Goal: Task Accomplishment & Management: Use online tool/utility

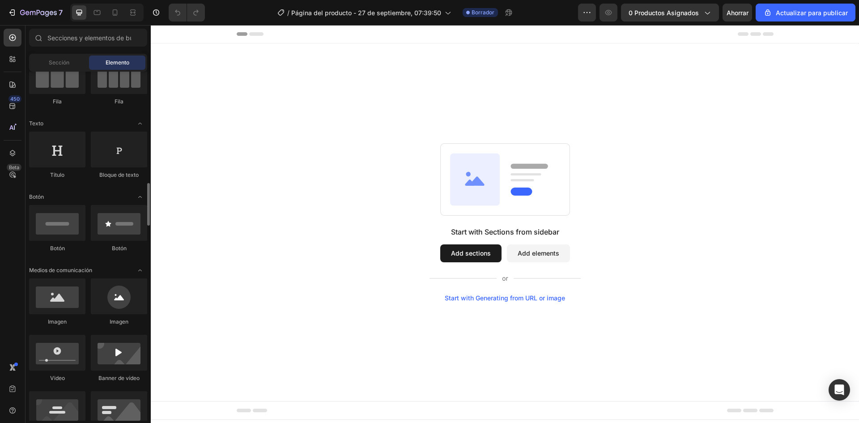
scroll to position [179, 0]
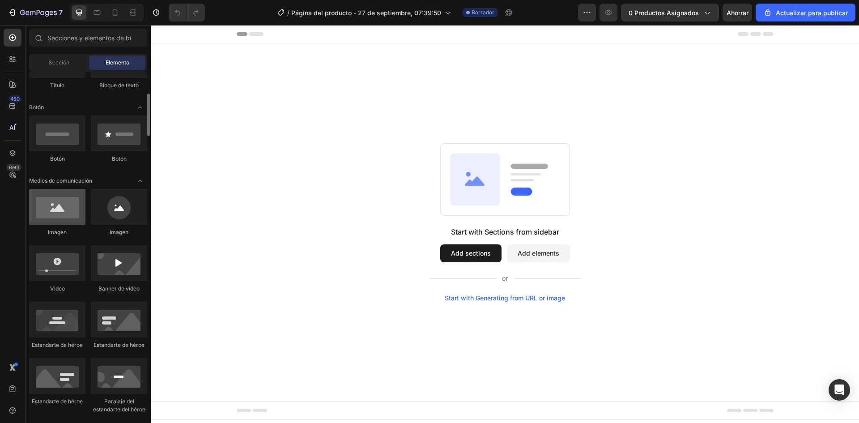
click at [58, 220] on div at bounding box center [57, 207] width 56 height 36
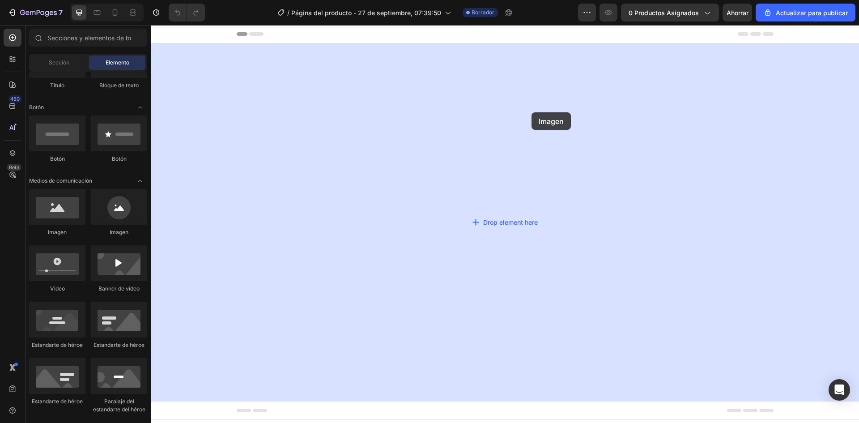
drag, startPoint x: 205, startPoint y: 242, endPoint x: 523, endPoint y: 112, distance: 343.7
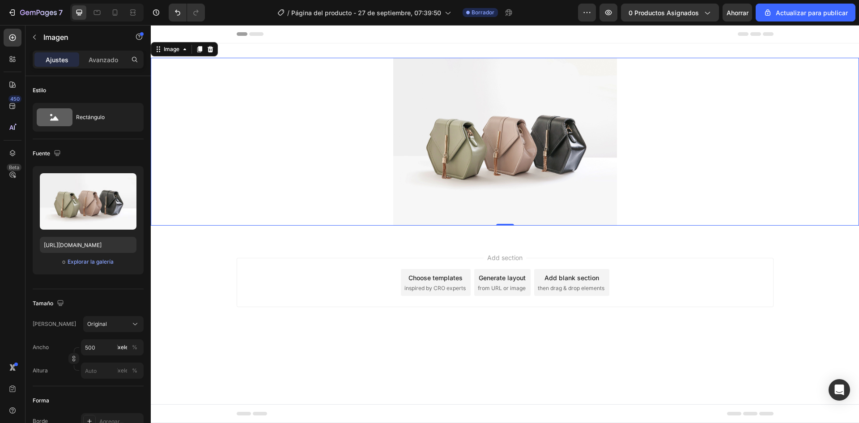
click at [500, 120] on img at bounding box center [505, 142] width 224 height 168
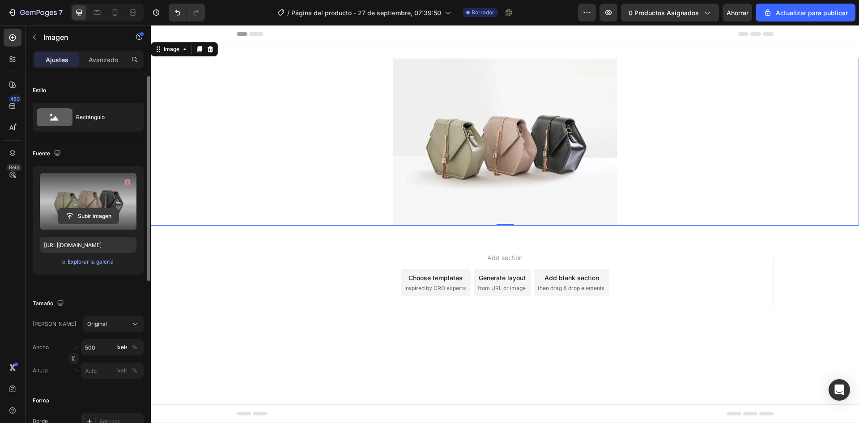
click at [86, 211] on input "file" at bounding box center [88, 216] width 60 height 15
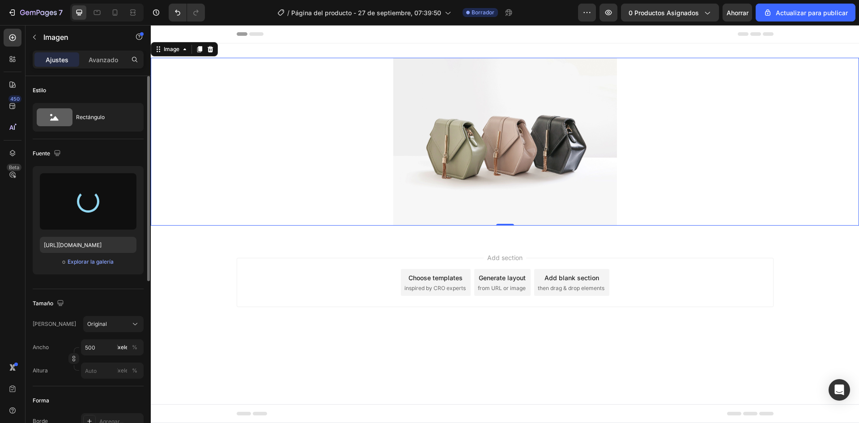
type input "[URL][DOMAIN_NAME]"
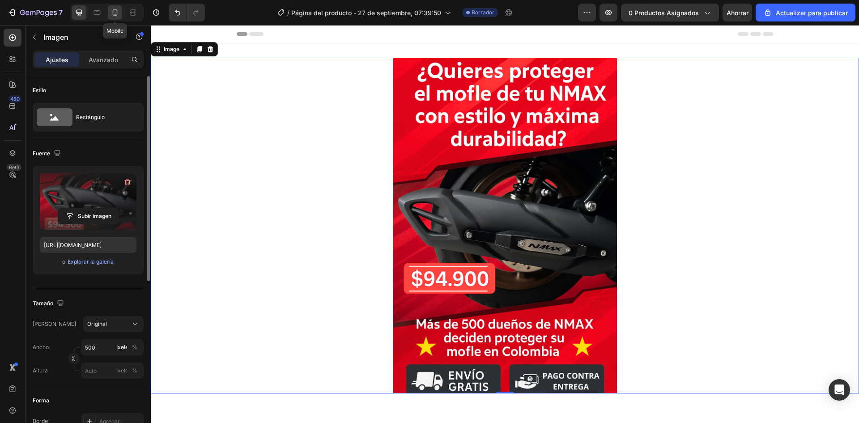
click at [118, 14] on icon at bounding box center [115, 12] width 9 height 9
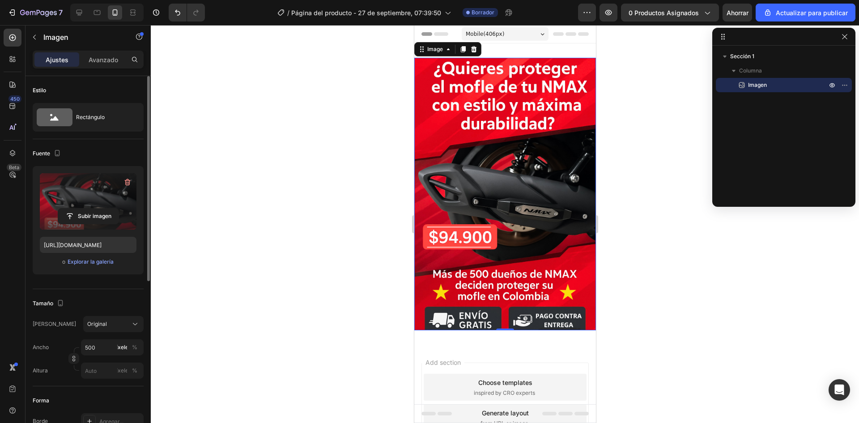
scroll to position [1, 0]
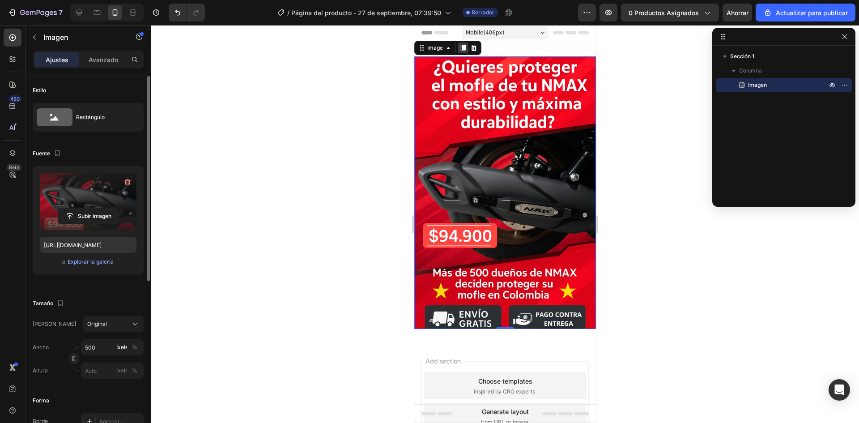
click at [465, 43] on div at bounding box center [462, 48] width 11 height 11
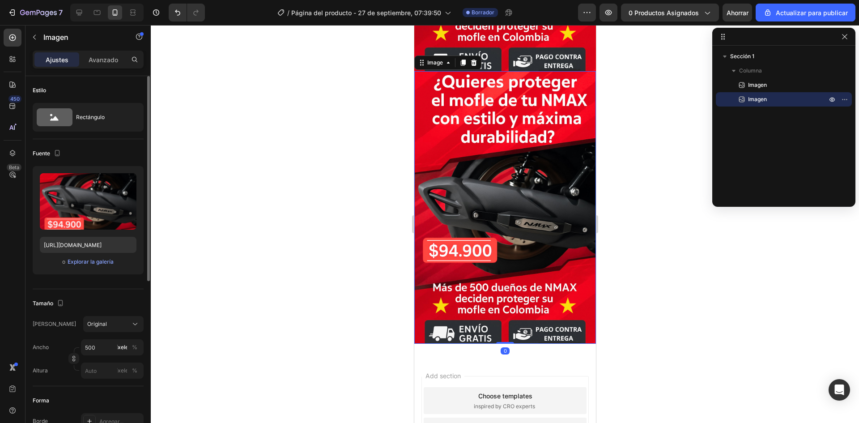
scroll to position [264, 0]
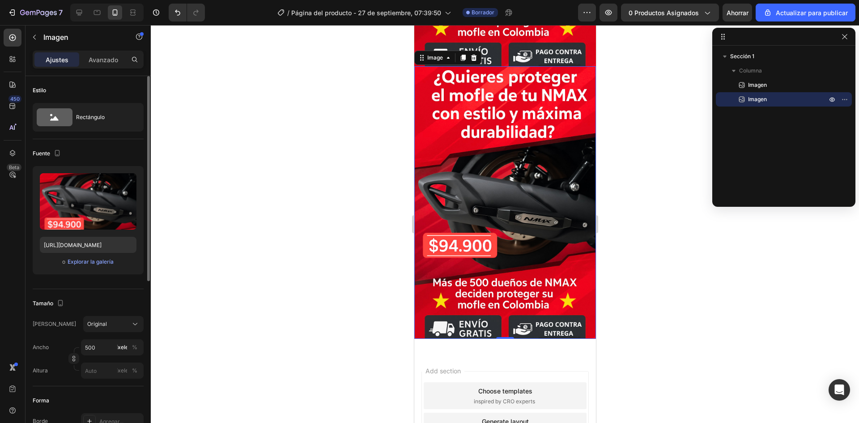
click at [477, 153] on img at bounding box center [505, 202] width 182 height 273
click at [87, 218] on input "file" at bounding box center [88, 216] width 60 height 15
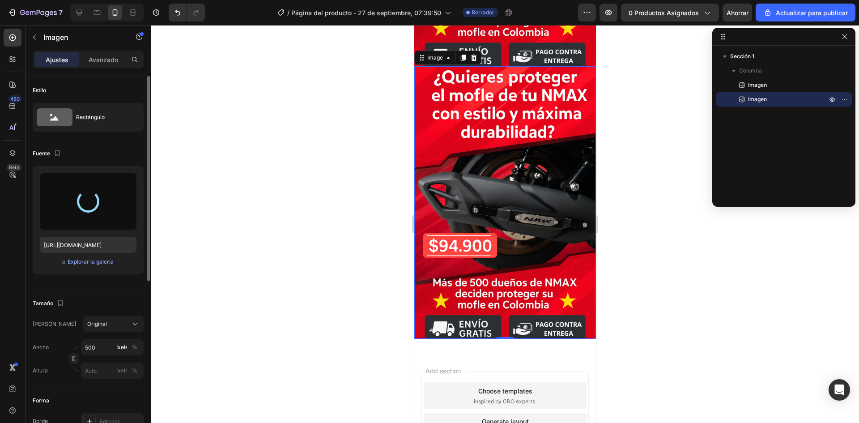
type input "[URL][DOMAIN_NAME]"
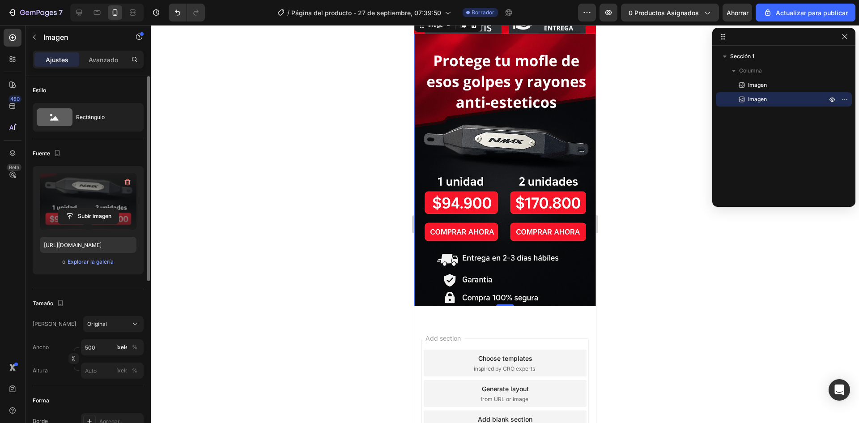
scroll to position [219, 0]
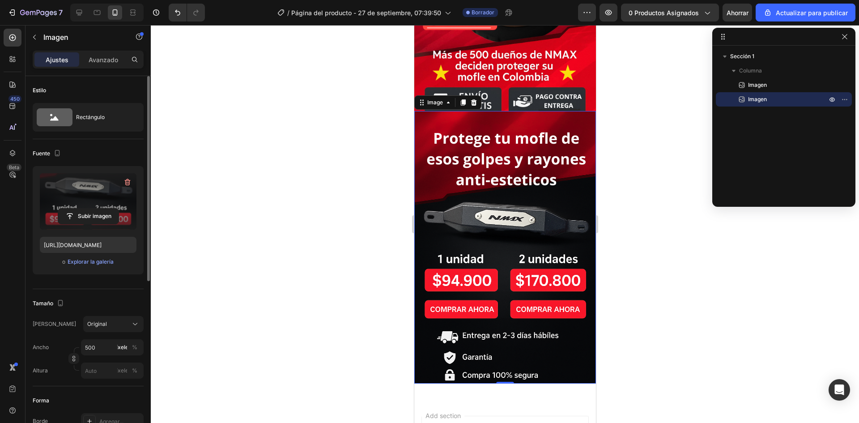
click at [463, 97] on div at bounding box center [462, 102] width 11 height 11
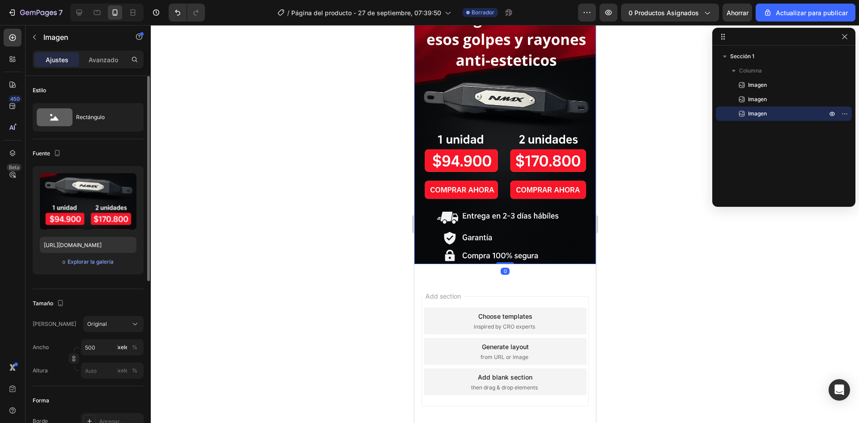
scroll to position [614, 0]
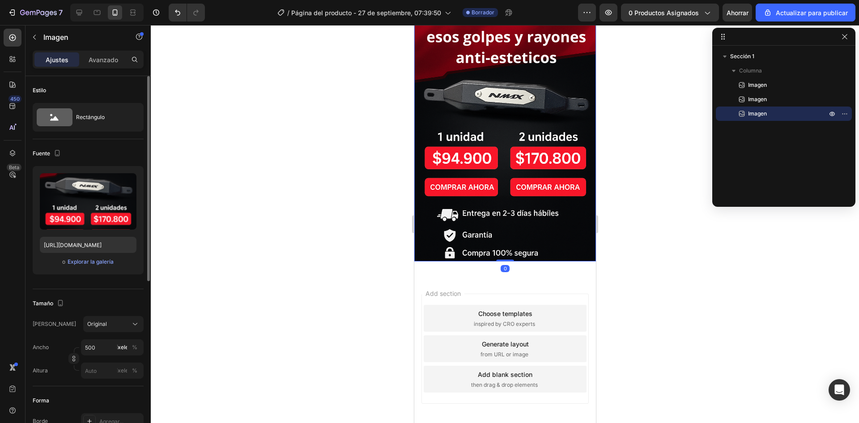
click at [499, 164] on img at bounding box center [505, 125] width 182 height 273
click at [89, 216] on input "file" at bounding box center [88, 216] width 60 height 15
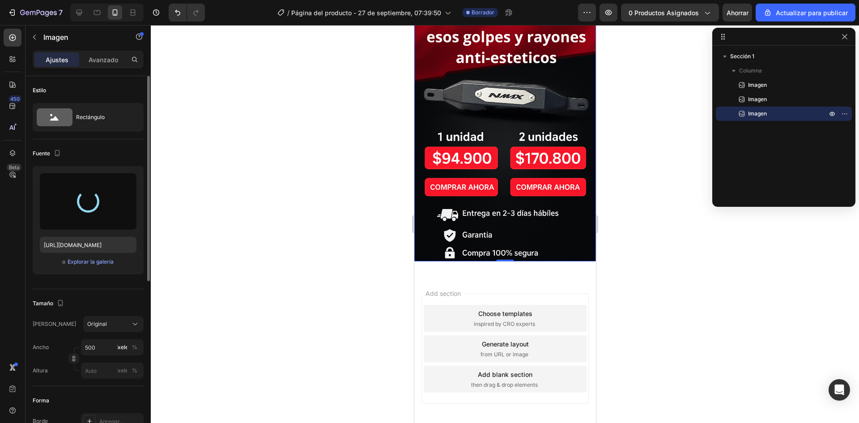
type input "[URL][DOMAIN_NAME]"
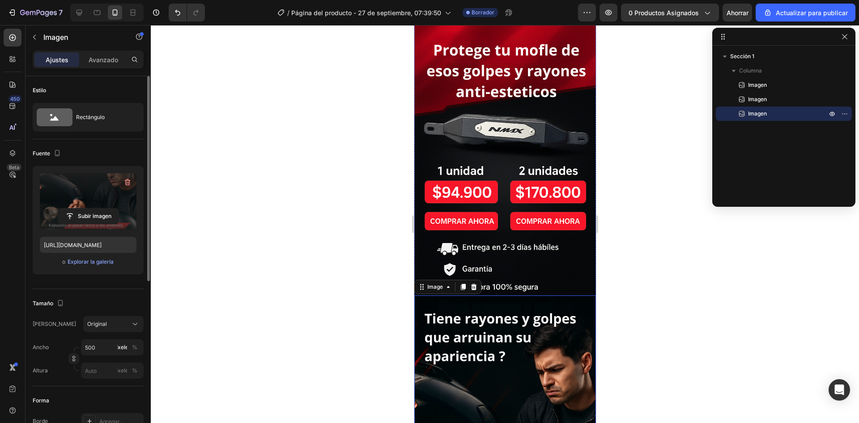
scroll to position [358, 0]
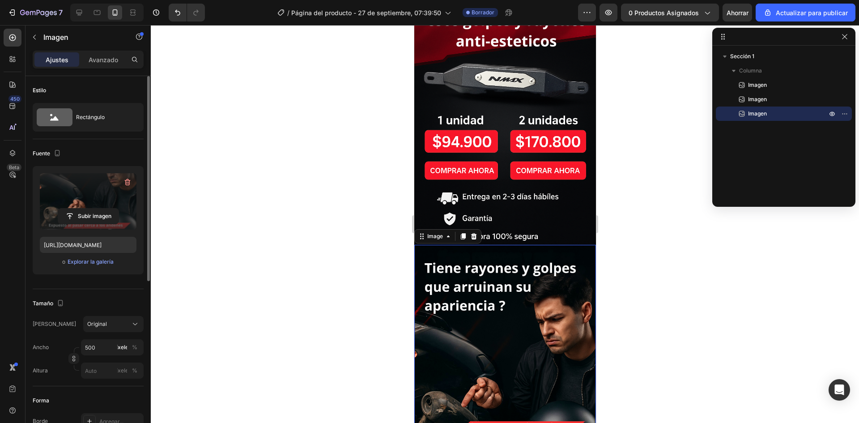
click at [482, 254] on img at bounding box center [505, 381] width 182 height 273
click at [462, 233] on icon at bounding box center [463, 236] width 5 height 6
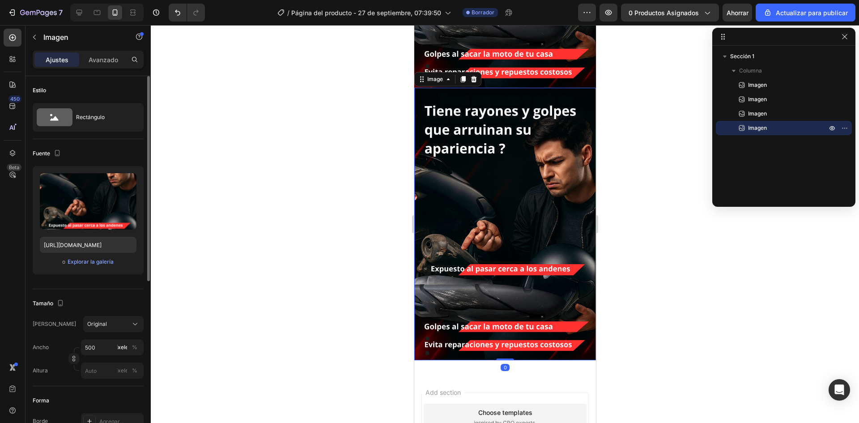
scroll to position [789, 0]
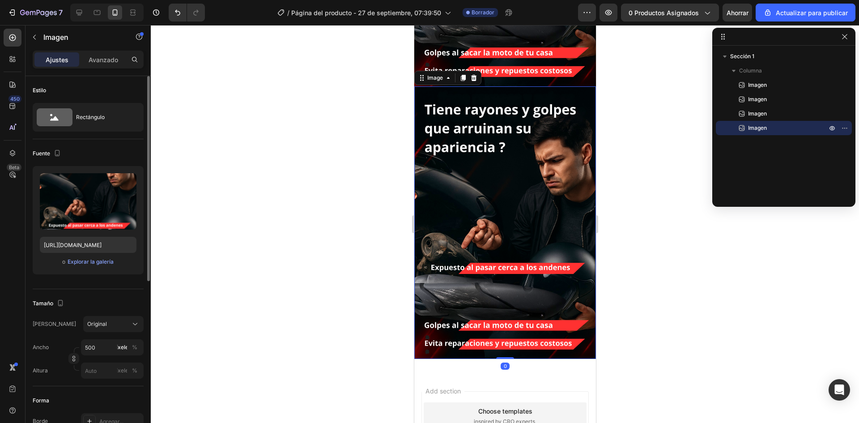
click at [486, 221] on img at bounding box center [505, 222] width 182 height 273
click at [96, 210] on input "file" at bounding box center [88, 216] width 60 height 15
type input "[URL][DOMAIN_NAME]"
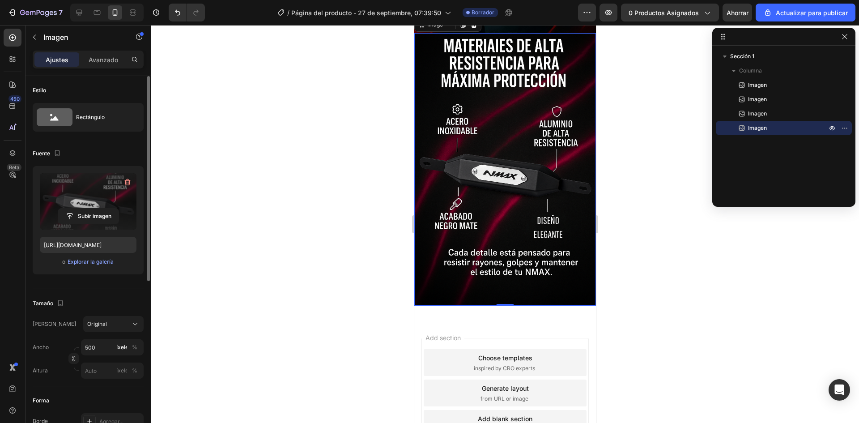
scroll to position [755, 0]
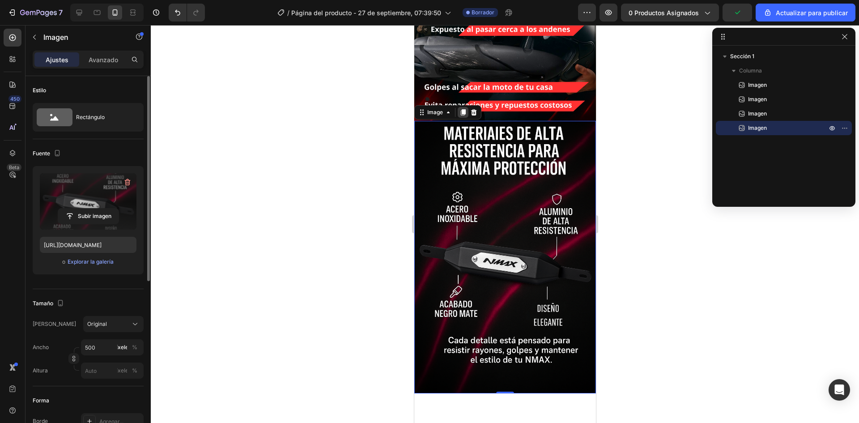
click at [461, 107] on div at bounding box center [462, 112] width 11 height 11
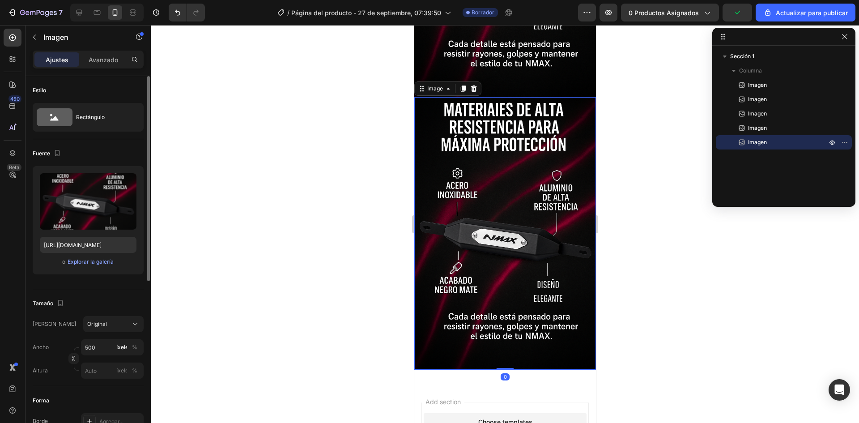
scroll to position [1051, 0]
click at [479, 159] on img at bounding box center [505, 233] width 182 height 273
click at [91, 218] on input "file" at bounding box center [88, 216] width 60 height 15
type input "[URL][DOMAIN_NAME]"
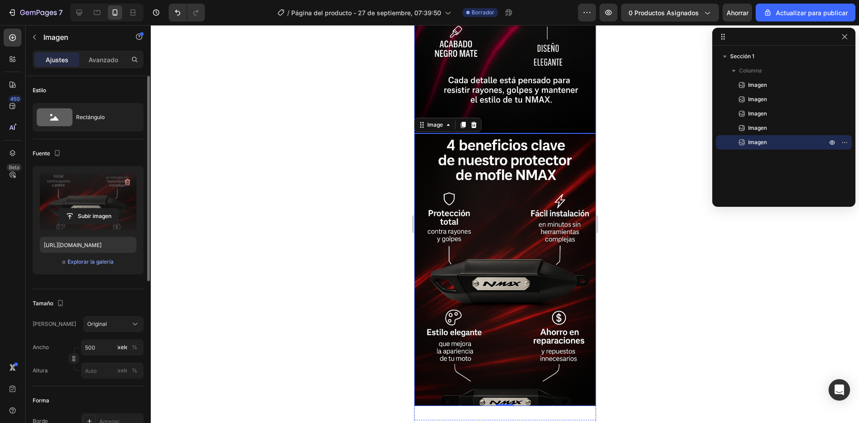
scroll to position [1029, 0]
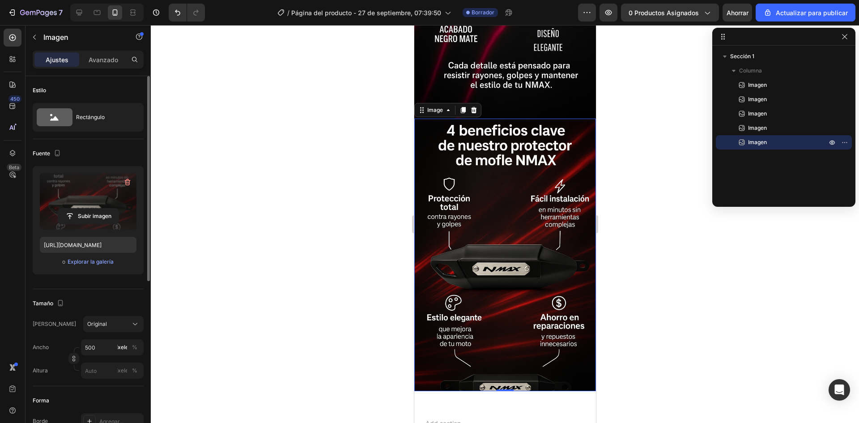
click at [484, 217] on img at bounding box center [505, 255] width 182 height 273
click at [461, 105] on div at bounding box center [462, 110] width 11 height 11
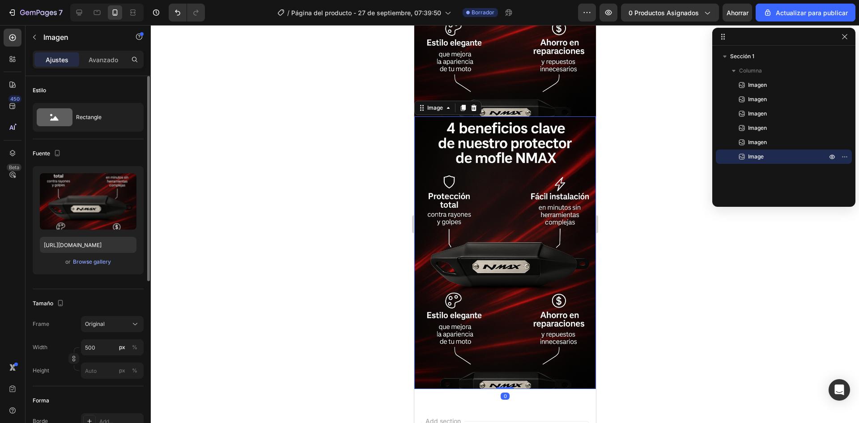
scroll to position [1314, 0]
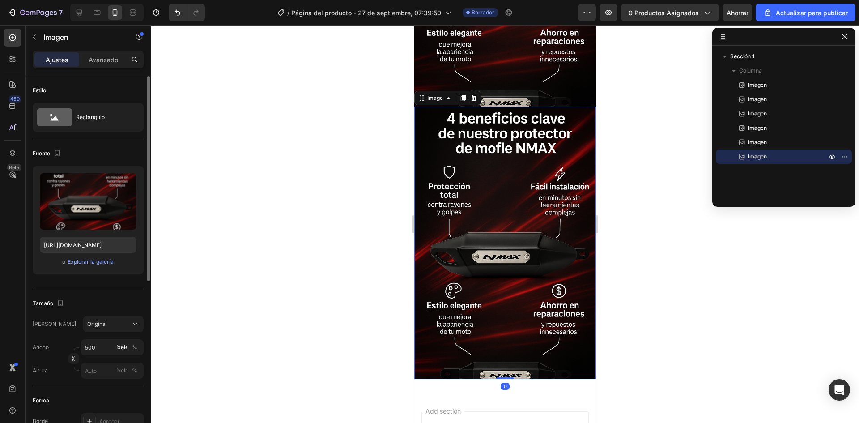
click at [530, 230] on img at bounding box center [505, 243] width 182 height 273
click at [96, 218] on input "file" at bounding box center [88, 216] width 60 height 15
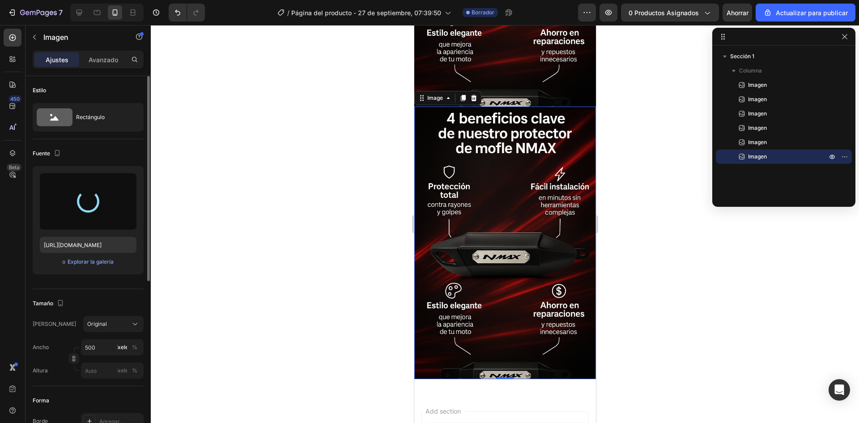
type input "[URL][DOMAIN_NAME]"
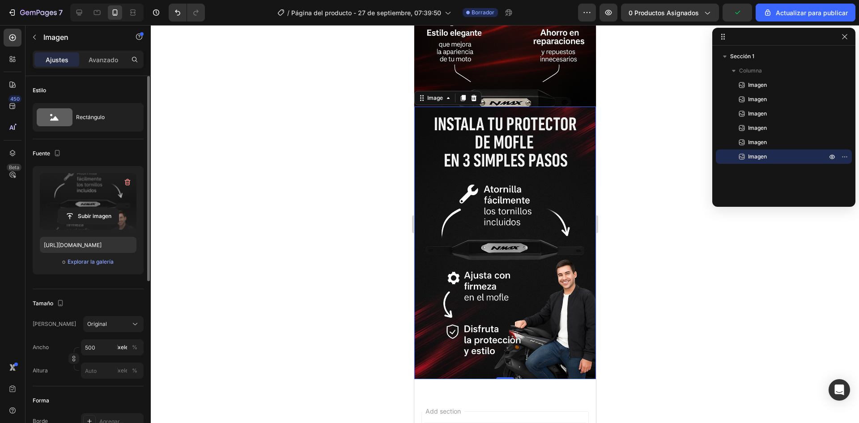
click at [520, 109] on img at bounding box center [505, 243] width 182 height 273
drag, startPoint x: 462, startPoint y: 46, endPoint x: 467, endPoint y: 79, distance: 33.9
click at [461, 95] on icon at bounding box center [463, 98] width 5 height 6
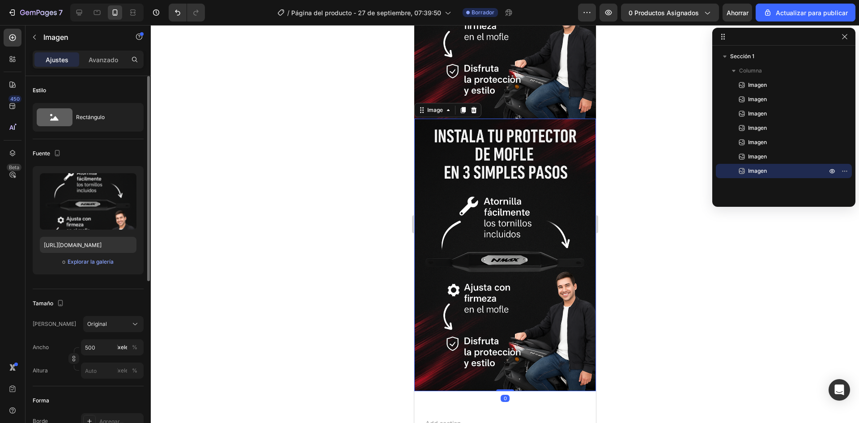
scroll to position [1576, 0]
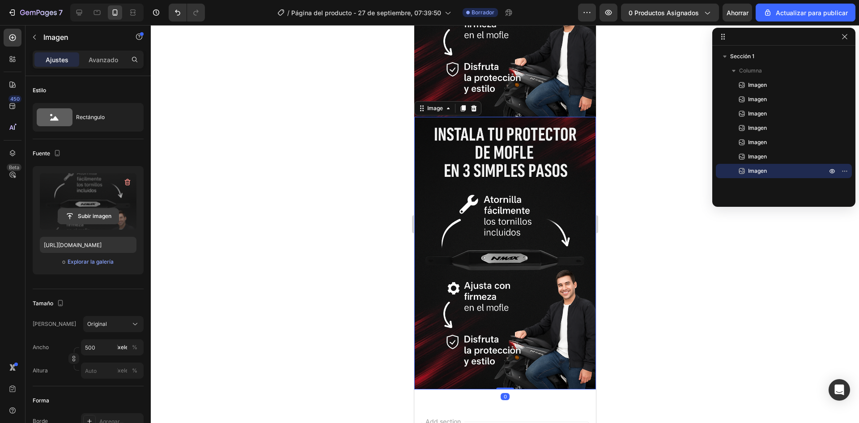
click at [100, 219] on input "file" at bounding box center [88, 216] width 60 height 15
type input "[URL][DOMAIN_NAME]"
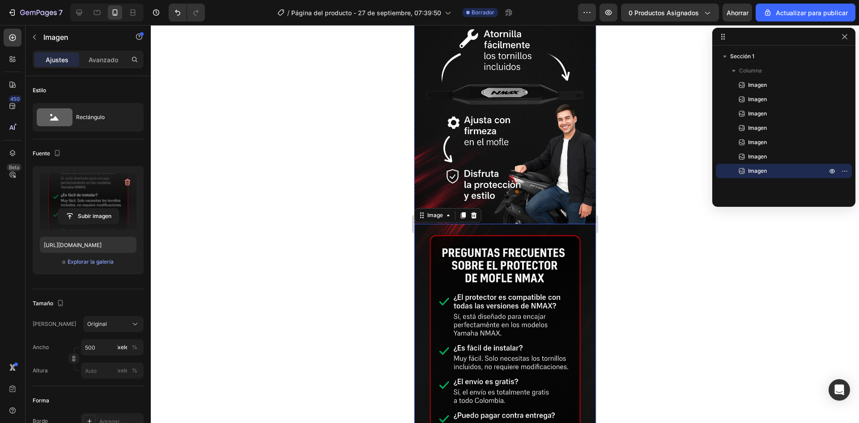
scroll to position [1477, 0]
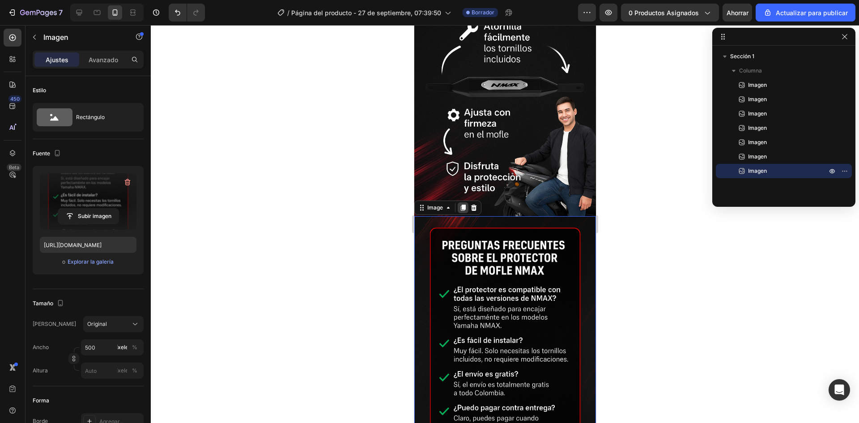
click at [465, 204] on icon at bounding box center [462, 207] width 7 height 7
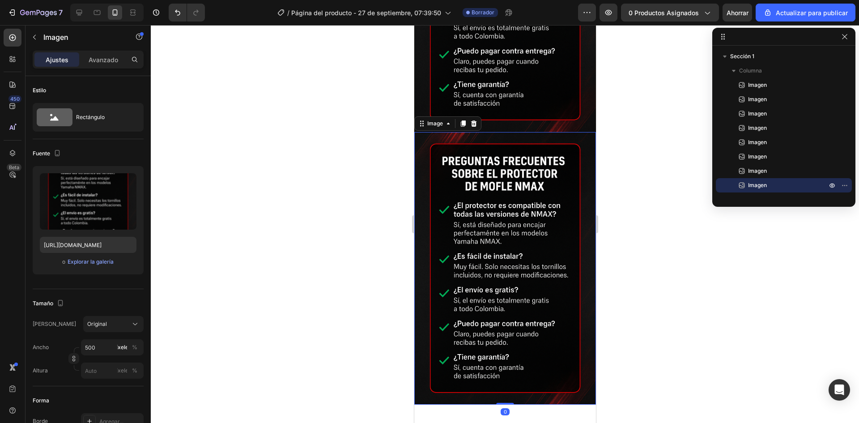
scroll to position [1839, 0]
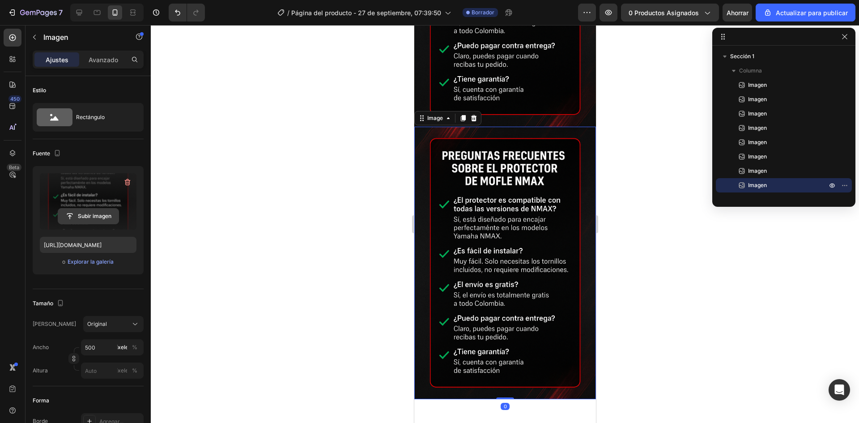
click at [89, 213] on input "file" at bounding box center [88, 216] width 60 height 15
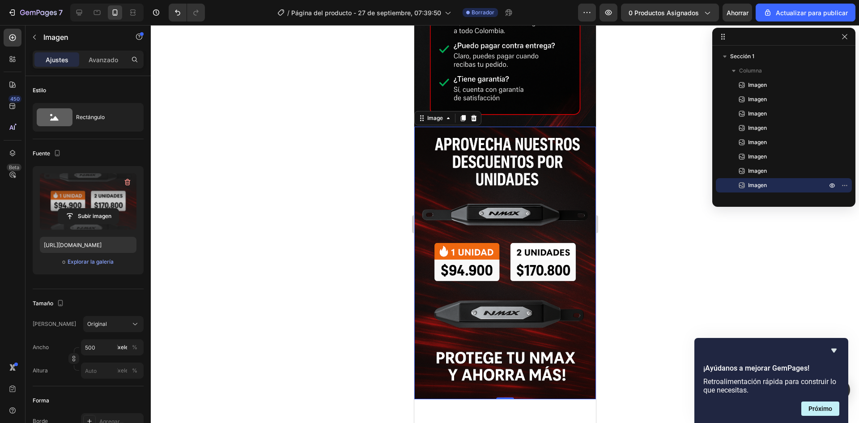
click at [481, 139] on img at bounding box center [505, 263] width 182 height 273
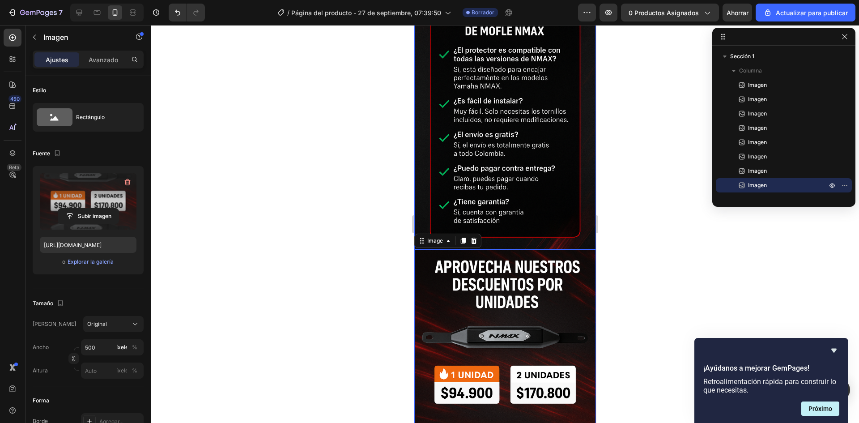
scroll to position [1705, 0]
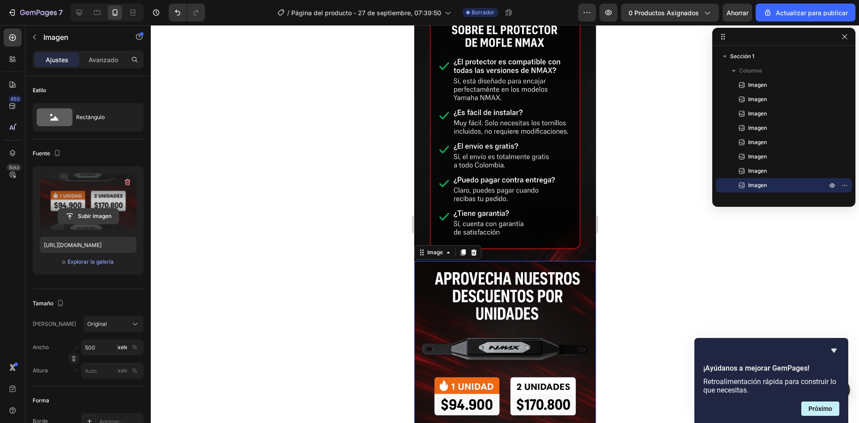
click at [93, 215] on input "file" at bounding box center [88, 216] width 60 height 15
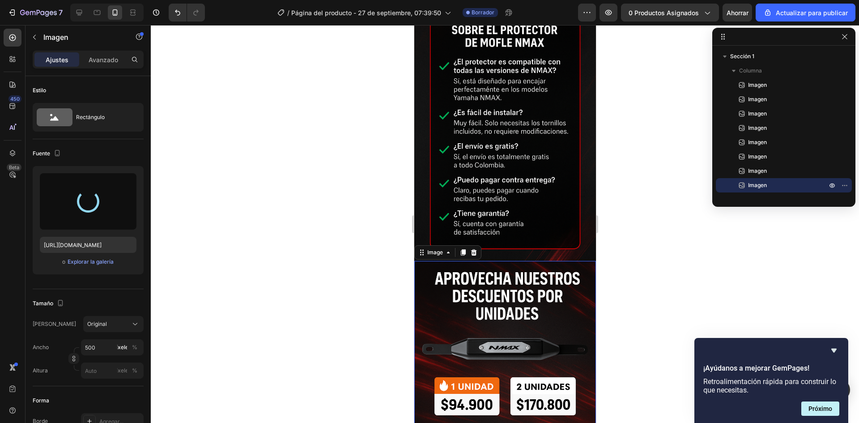
type input "[URL][DOMAIN_NAME]"
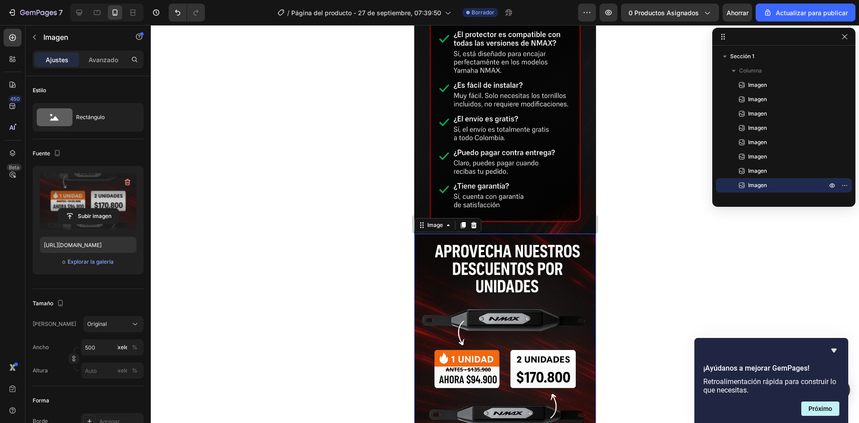
scroll to position [1715, 0]
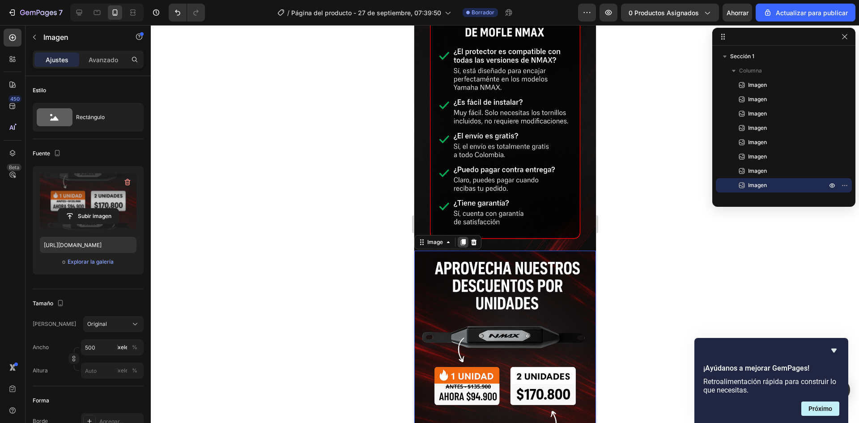
click at [465, 239] on icon at bounding box center [463, 242] width 5 height 6
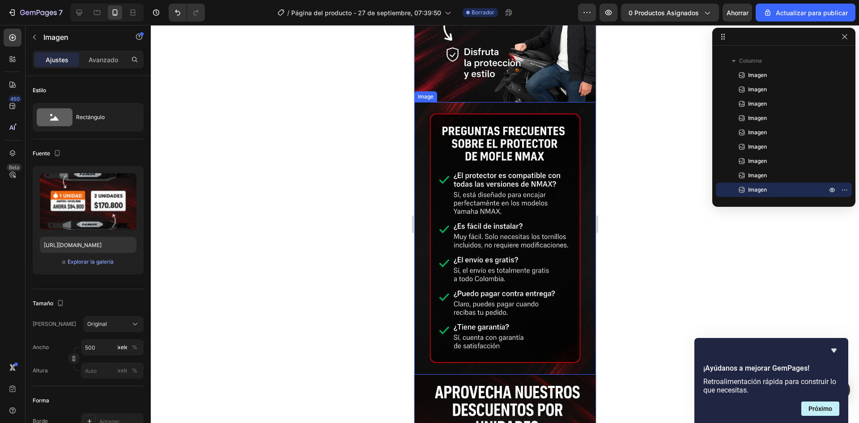
scroll to position [1743, 0]
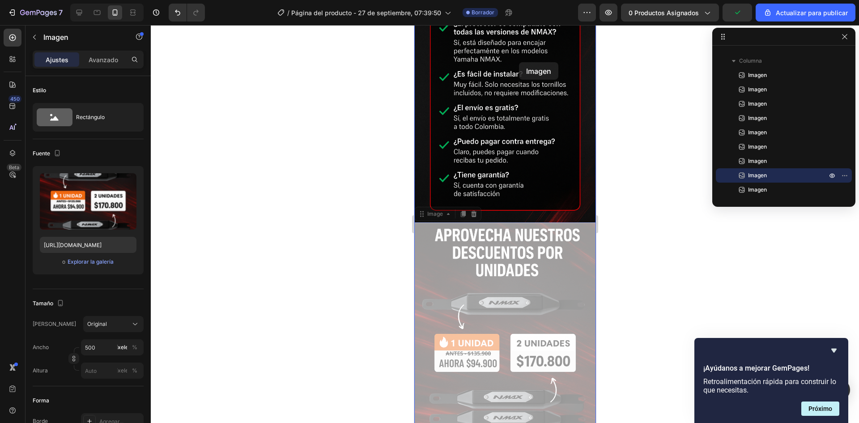
drag, startPoint x: 506, startPoint y: 228, endPoint x: 519, endPoint y: 62, distance: 166.6
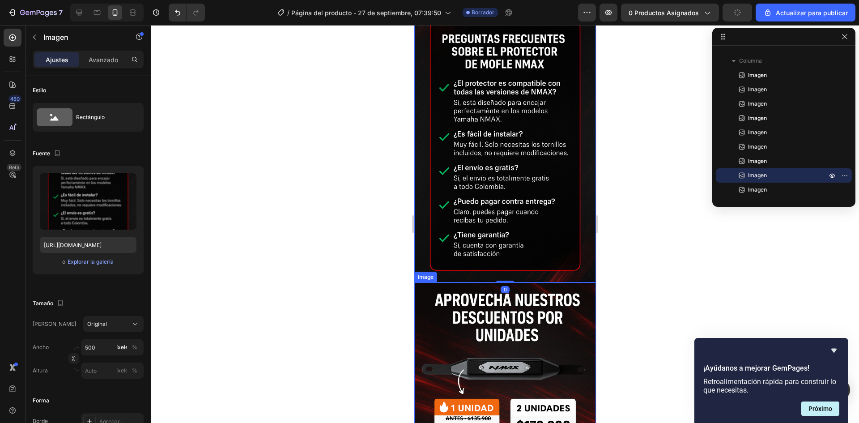
scroll to position [1967, 0]
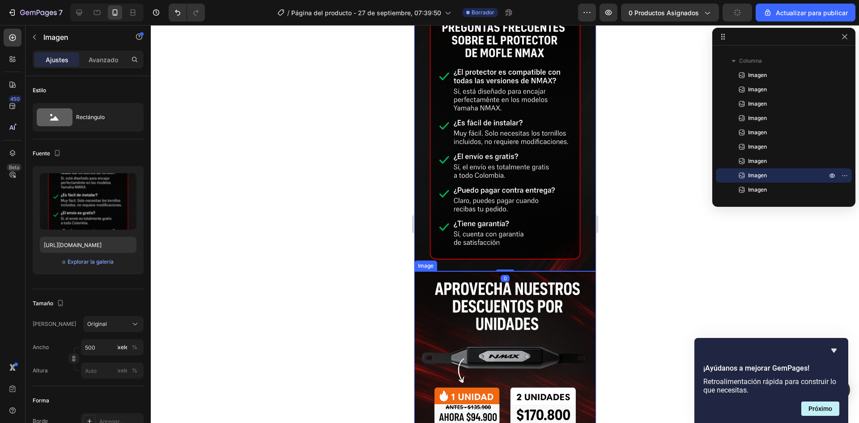
click at [505, 309] on img at bounding box center [505, 407] width 182 height 273
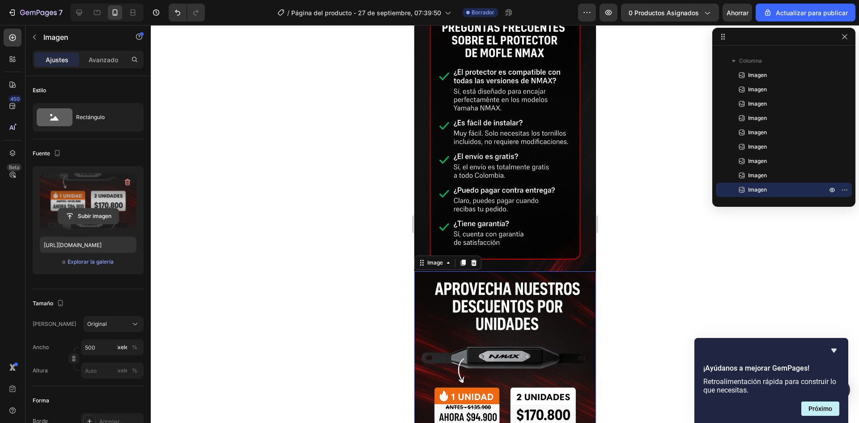
click at [88, 218] on input "file" at bounding box center [88, 216] width 60 height 15
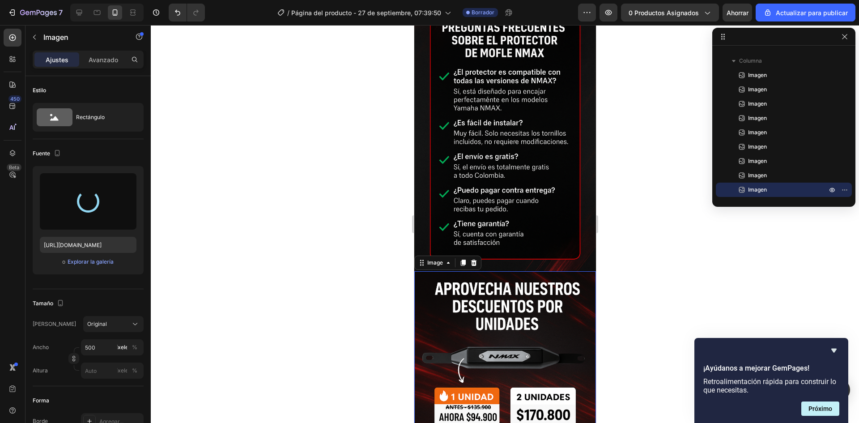
type input "[URL][DOMAIN_NAME]"
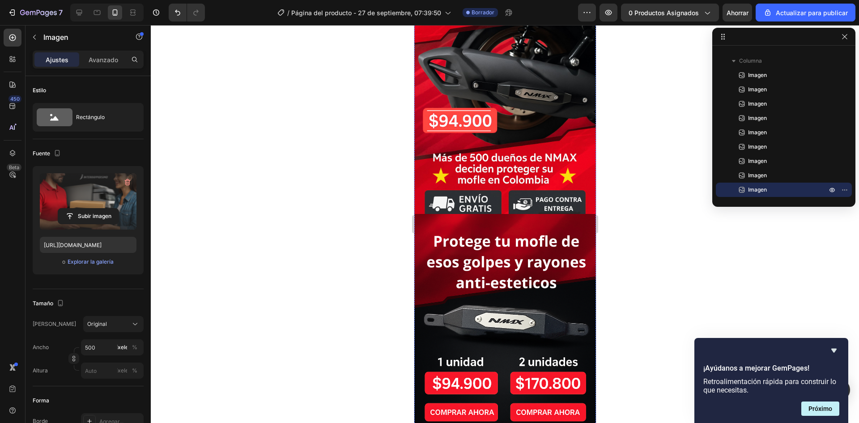
scroll to position [0, 0]
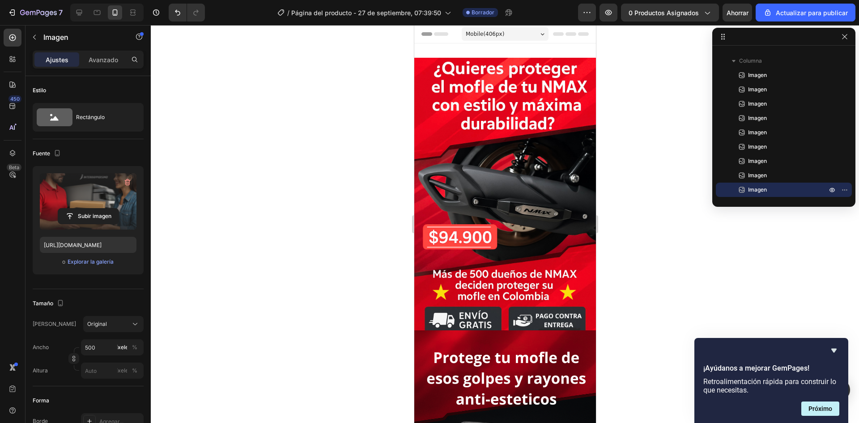
click at [355, 214] on div at bounding box center [505, 224] width 709 height 398
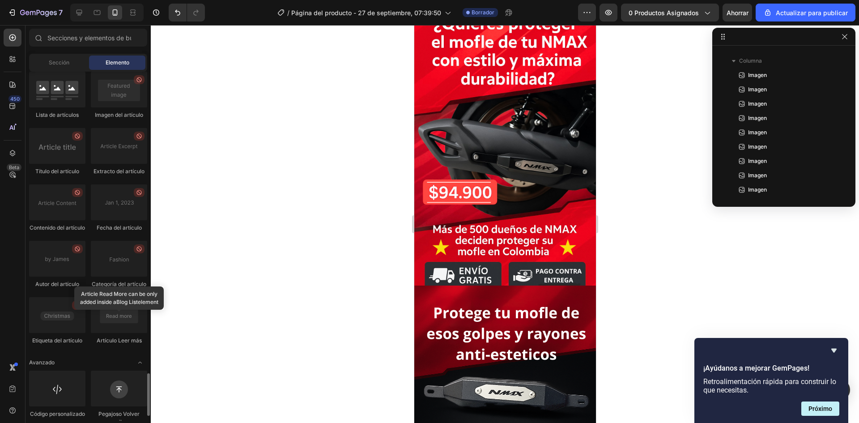
scroll to position [2499, 0]
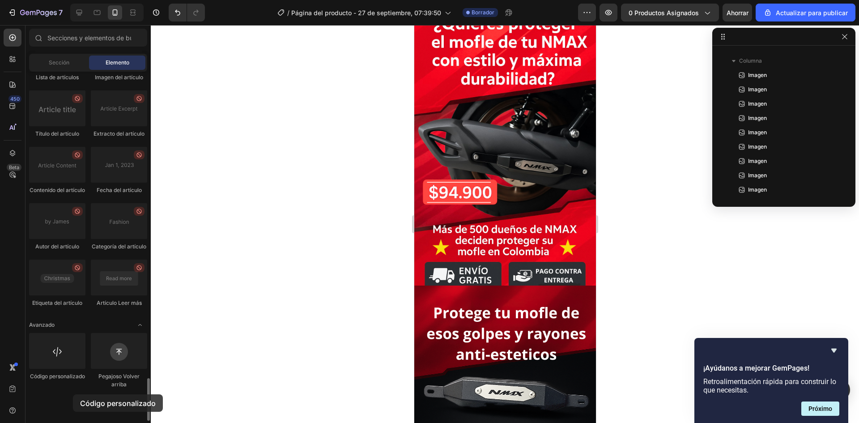
drag, startPoint x: 63, startPoint y: 396, endPoint x: 73, endPoint y: 394, distance: 9.9
click at [73, 389] on div "Código personalizado" at bounding box center [57, 361] width 56 height 56
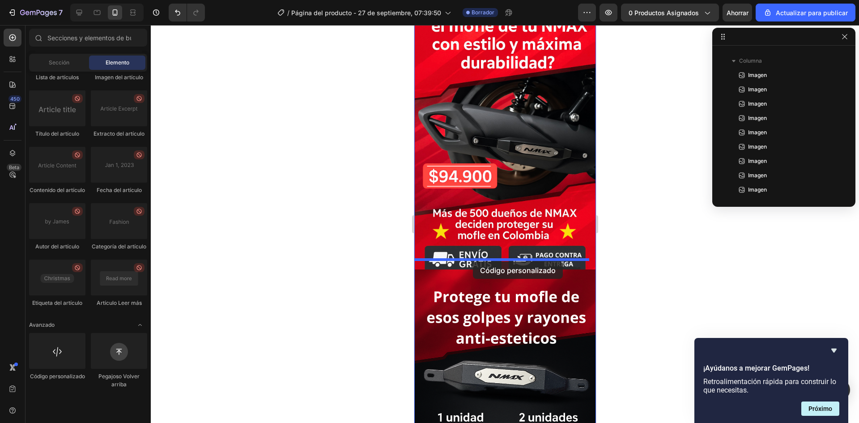
drag, startPoint x: 478, startPoint y: 410, endPoint x: 473, endPoint y: 261, distance: 148.7
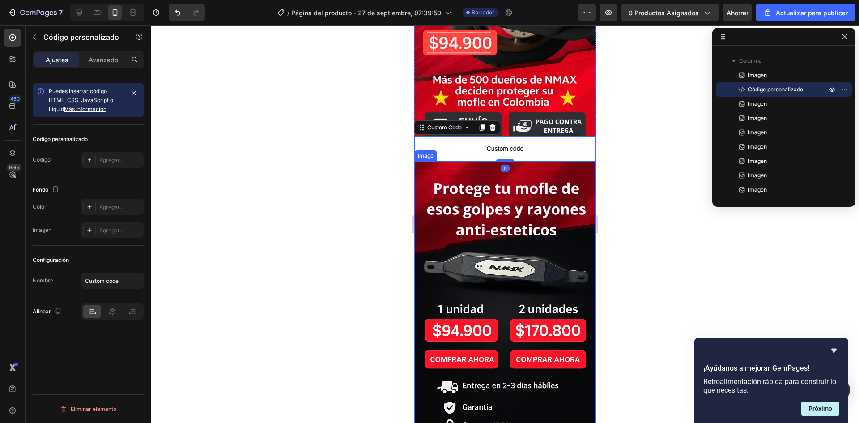
scroll to position [195, 0]
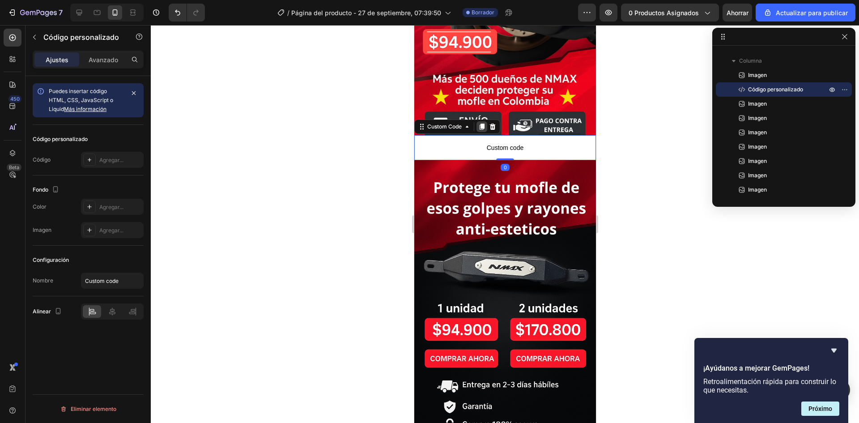
click at [485, 123] on icon at bounding box center [481, 126] width 7 height 7
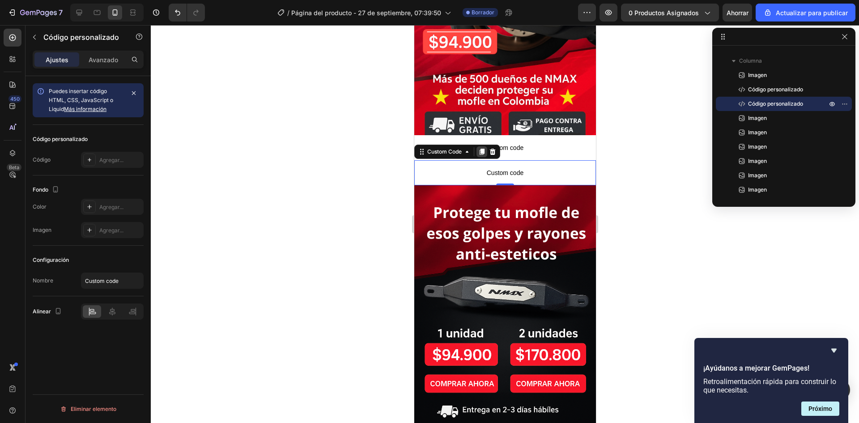
click at [484, 149] on icon at bounding box center [481, 152] width 5 height 6
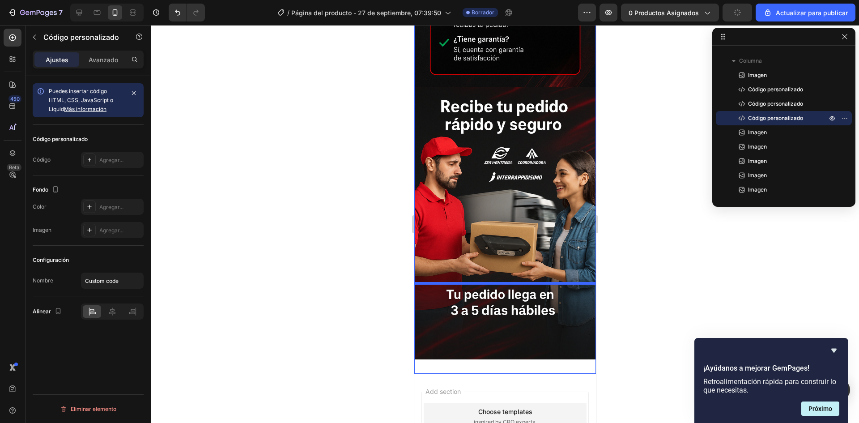
scroll to position [2277, 0]
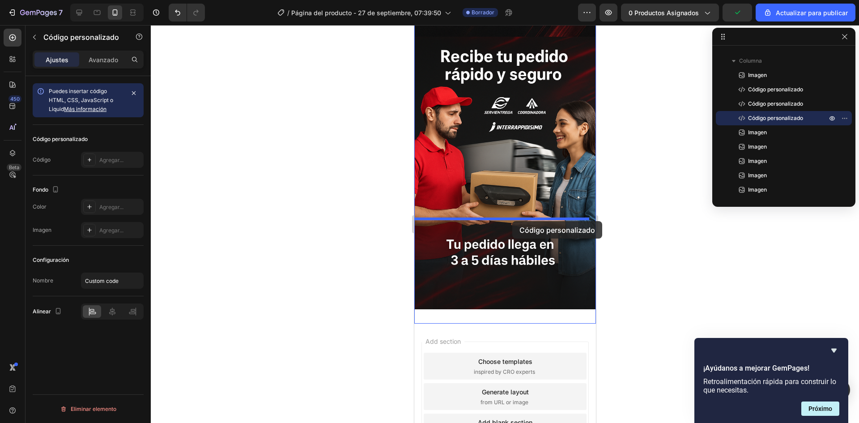
drag, startPoint x: 505, startPoint y: 196, endPoint x: 512, endPoint y: 220, distance: 24.7
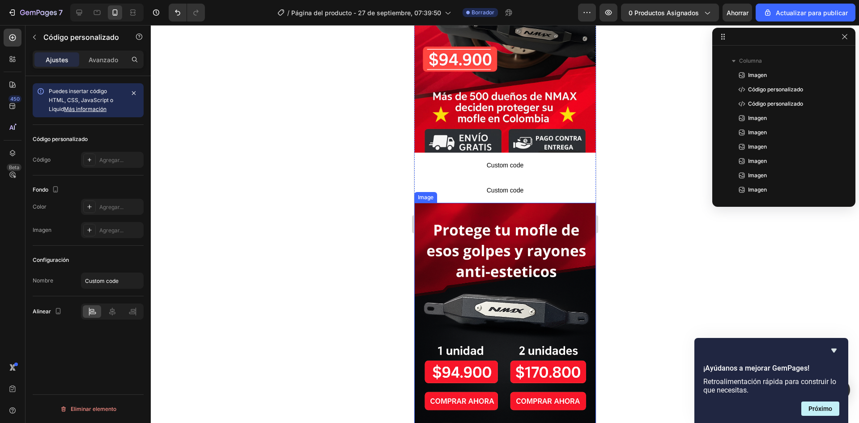
scroll to position [179, 0]
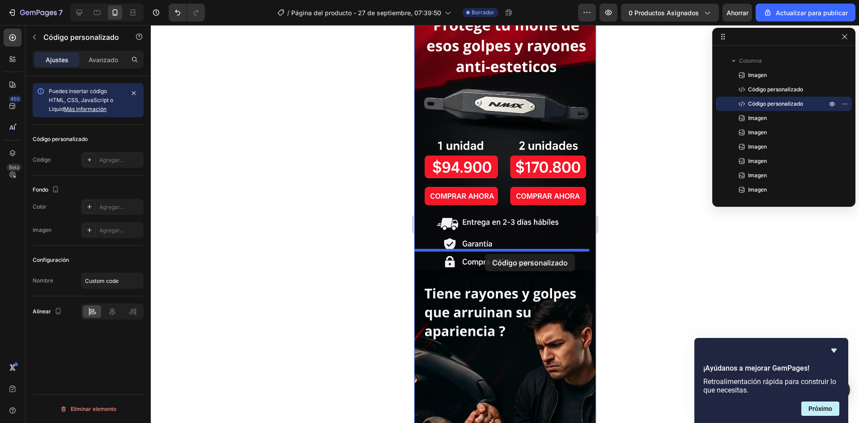
drag, startPoint x: 518, startPoint y: 184, endPoint x: 485, endPoint y: 256, distance: 79.5
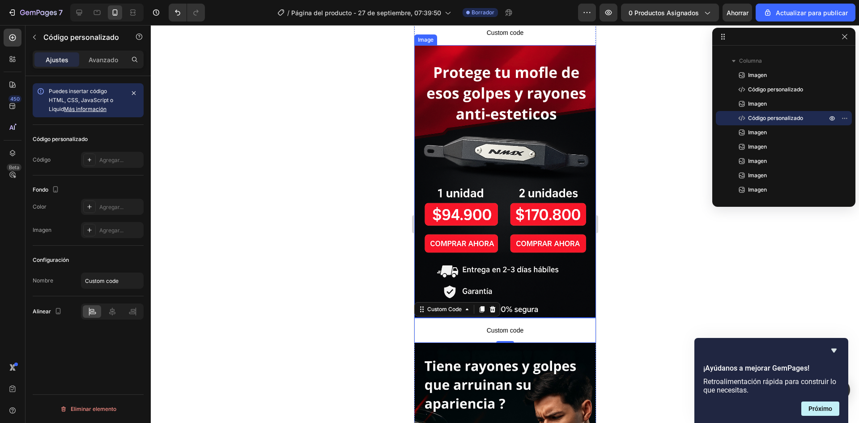
scroll to position [313, 0]
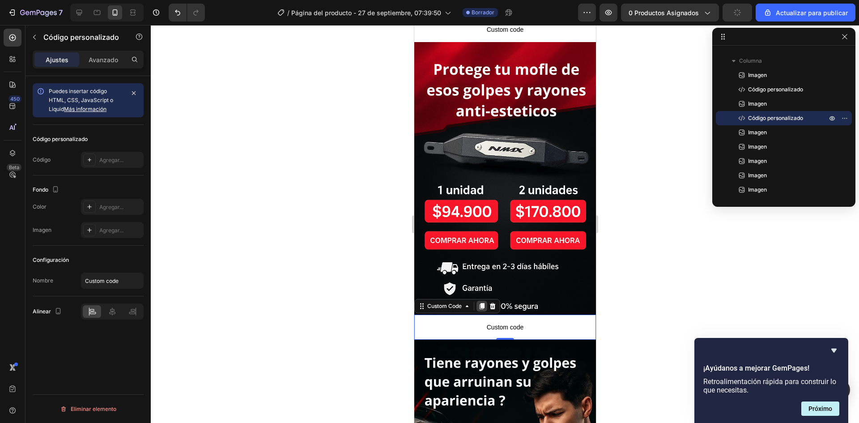
click at [483, 303] on icon at bounding box center [481, 306] width 5 height 6
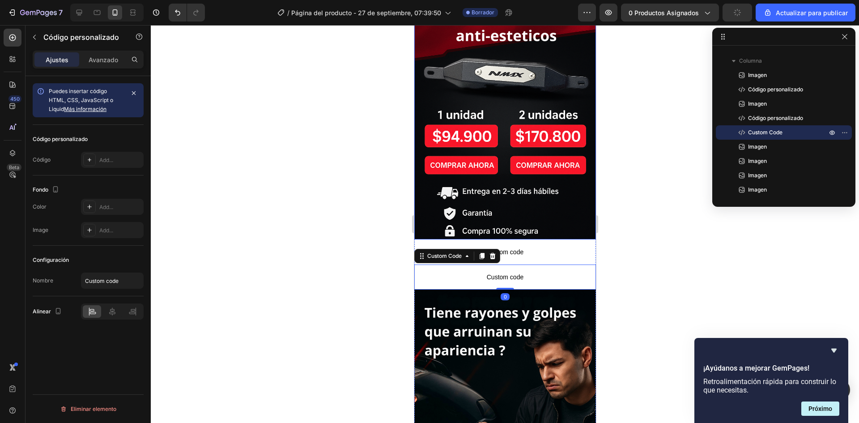
scroll to position [448, 0]
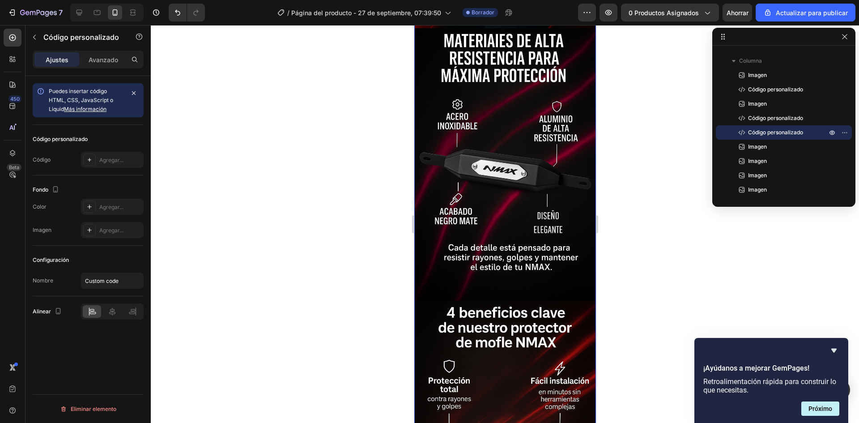
drag, startPoint x: 519, startPoint y: 195, endPoint x: 512, endPoint y: 83, distance: 112.1
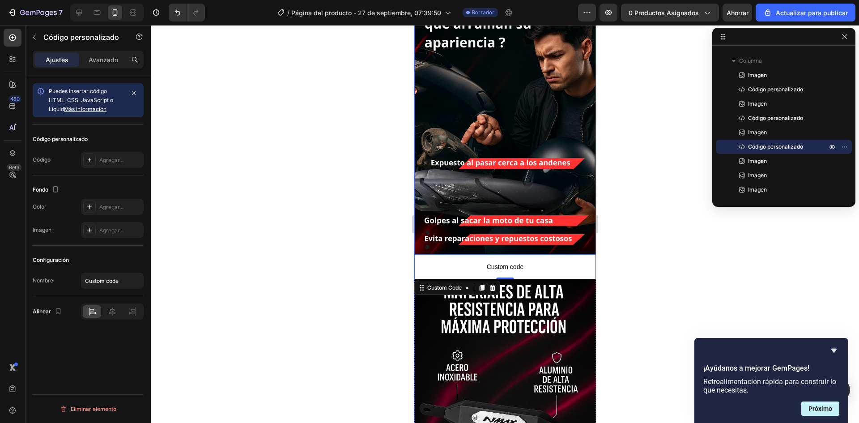
scroll to position [761, 0]
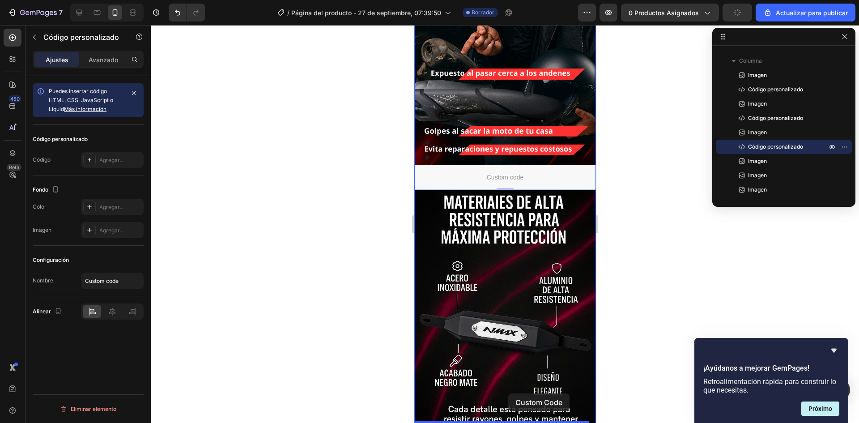
drag, startPoint x: 528, startPoint y: 153, endPoint x: 508, endPoint y: 394, distance: 242.5
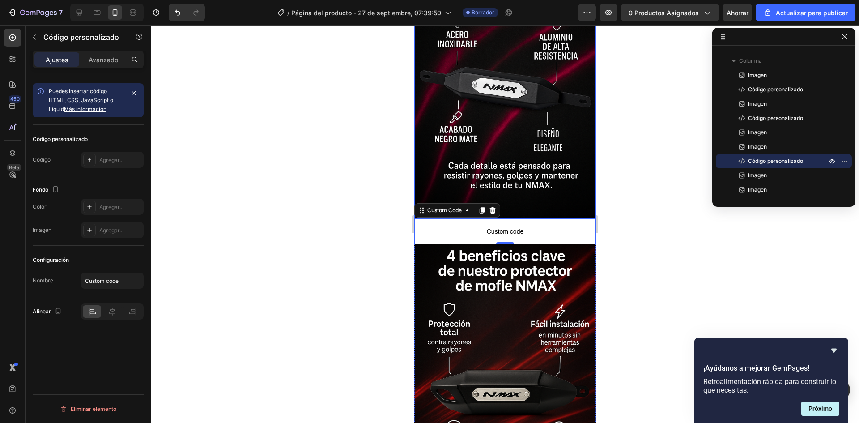
scroll to position [985, 0]
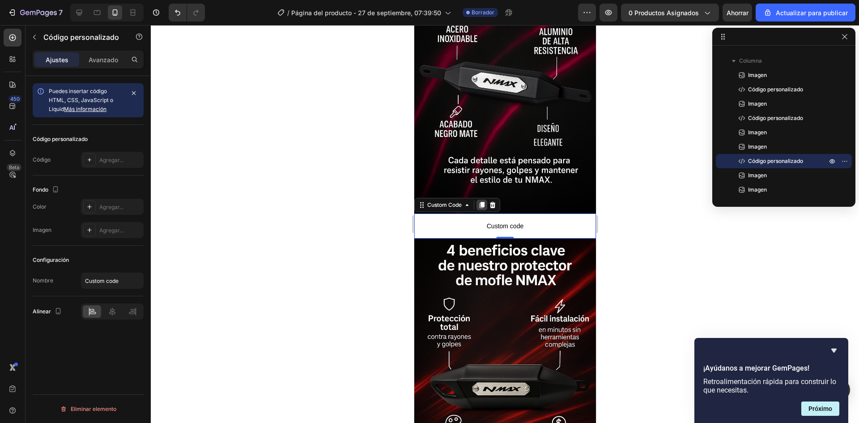
click at [483, 201] on icon at bounding box center [481, 204] width 7 height 7
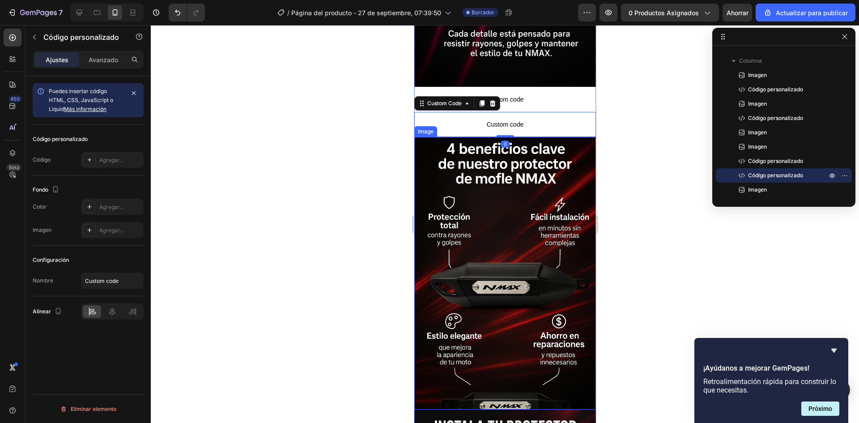
scroll to position [1119, 0]
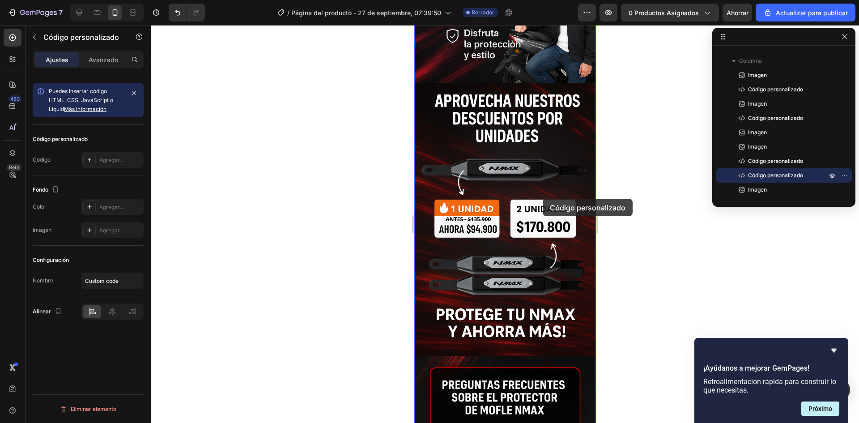
drag, startPoint x: 520, startPoint y: 92, endPoint x: 556, endPoint y: 80, distance: 37.9
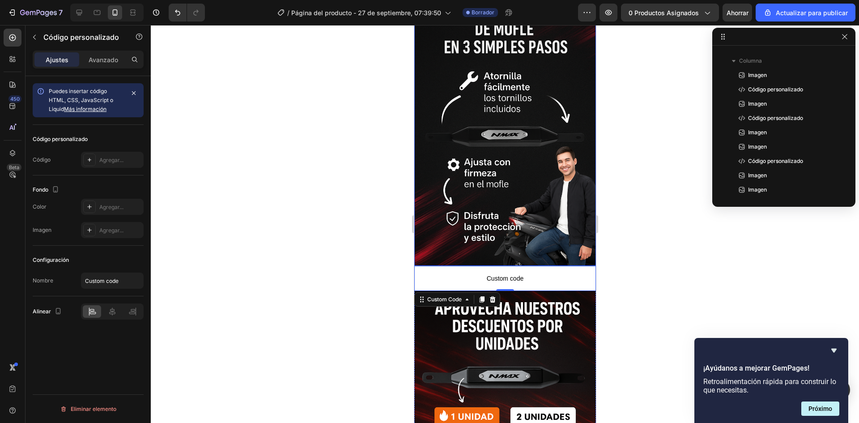
scroll to position [1507, 0]
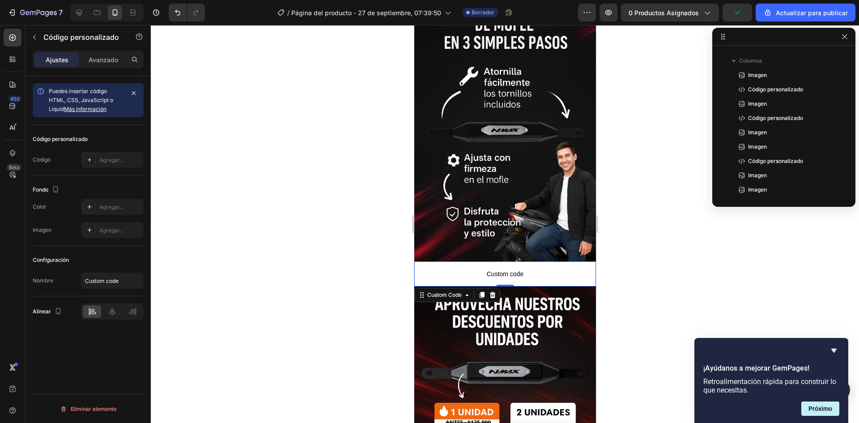
click at [512, 269] on span "Custom code" at bounding box center [505, 274] width 182 height 11
click at [483, 291] on icon at bounding box center [481, 294] width 7 height 7
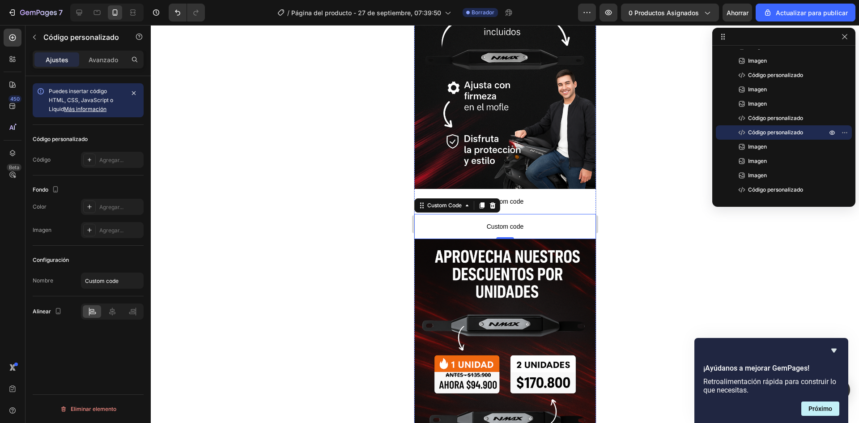
scroll to position [1546, 0]
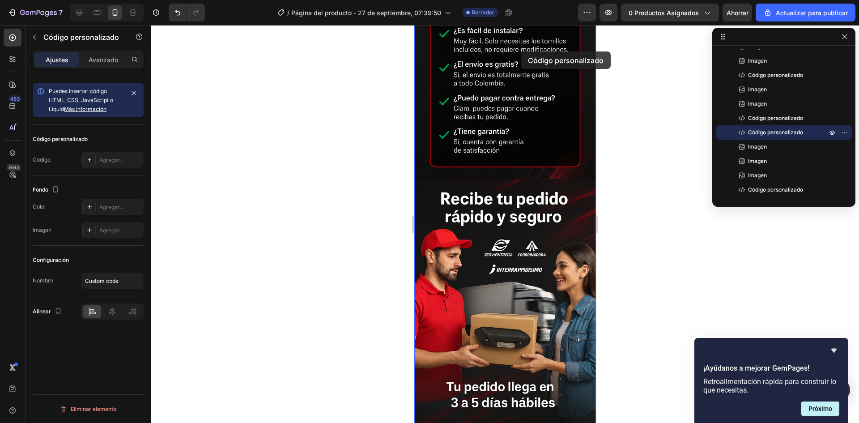
drag, startPoint x: 501, startPoint y: 199, endPoint x: 530, endPoint y: 24, distance: 177.8
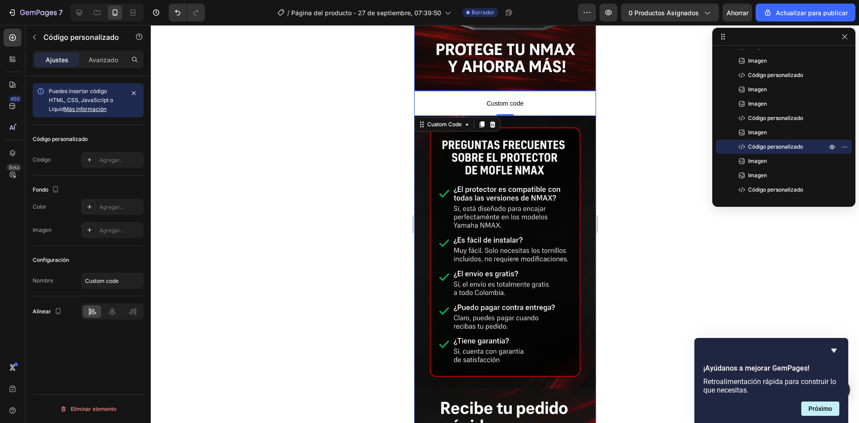
scroll to position [1854, 0]
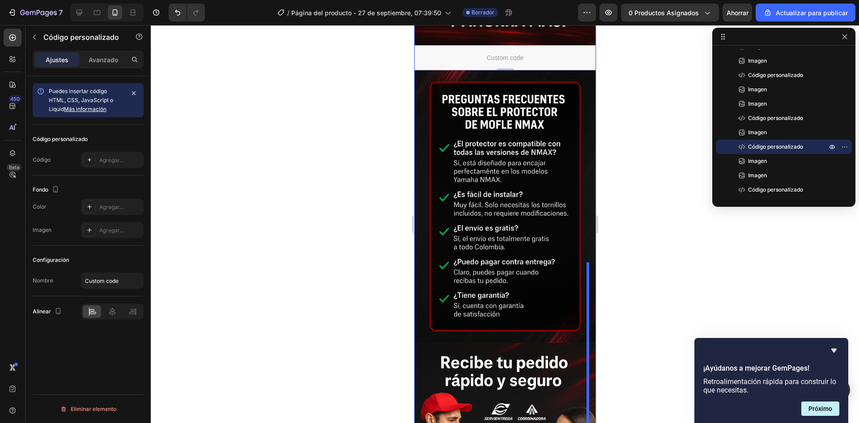
drag, startPoint x: 559, startPoint y: 150, endPoint x: 540, endPoint y: 425, distance: 275.5
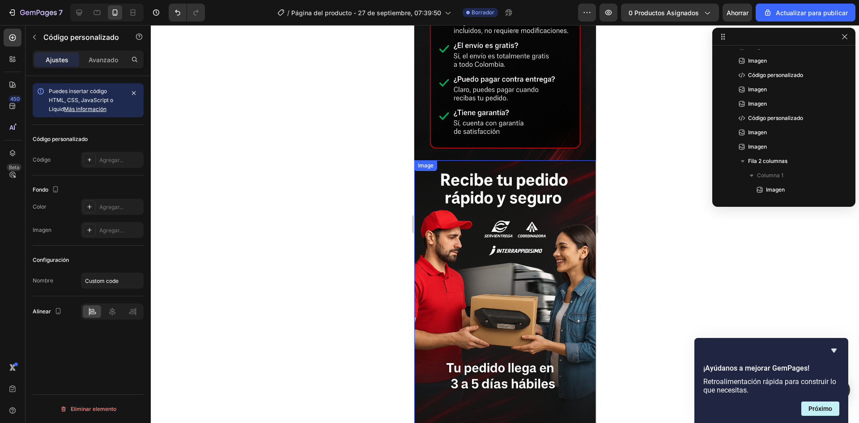
scroll to position [2180, 0]
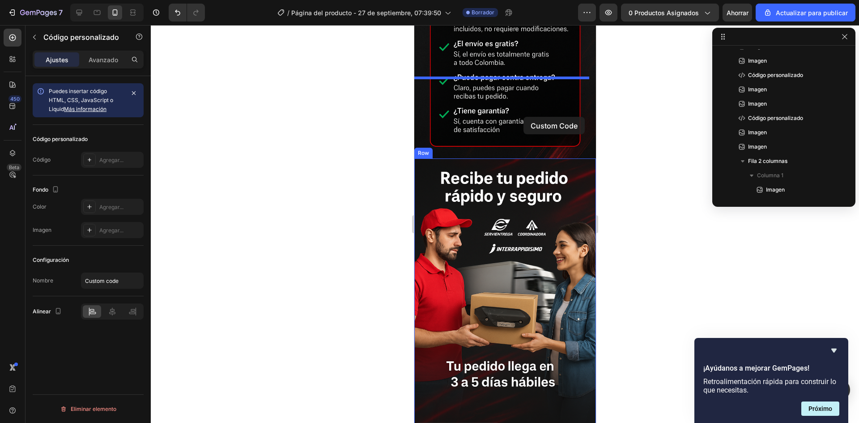
drag, startPoint x: 508, startPoint y: 352, endPoint x: 523, endPoint y: 116, distance: 236.8
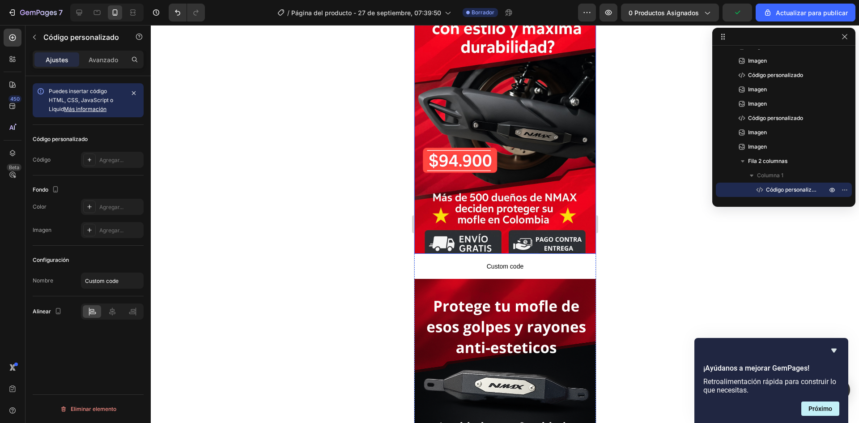
scroll to position [0, 0]
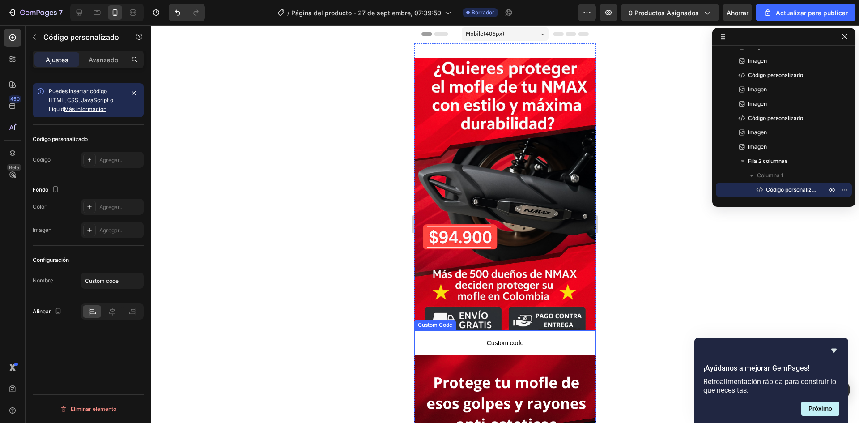
click at [463, 337] on span "Custom code" at bounding box center [505, 342] width 182 height 11
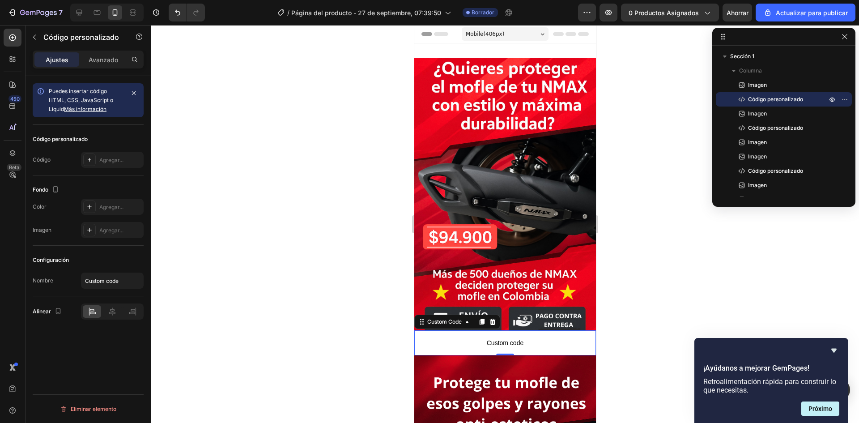
click at [65, 282] on div "Nombre Custom code" at bounding box center [88, 281] width 111 height 16
click at [99, 60] on font "Avanzado" at bounding box center [104, 60] width 30 height 8
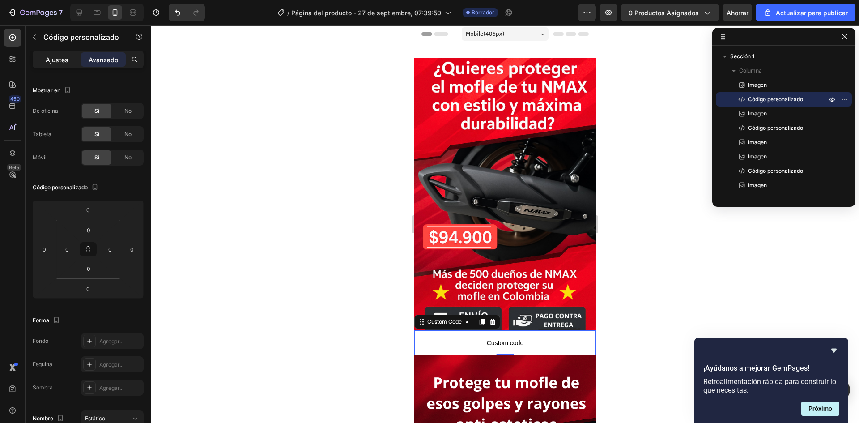
click at [62, 61] on font "Ajustes" at bounding box center [57, 60] width 23 height 8
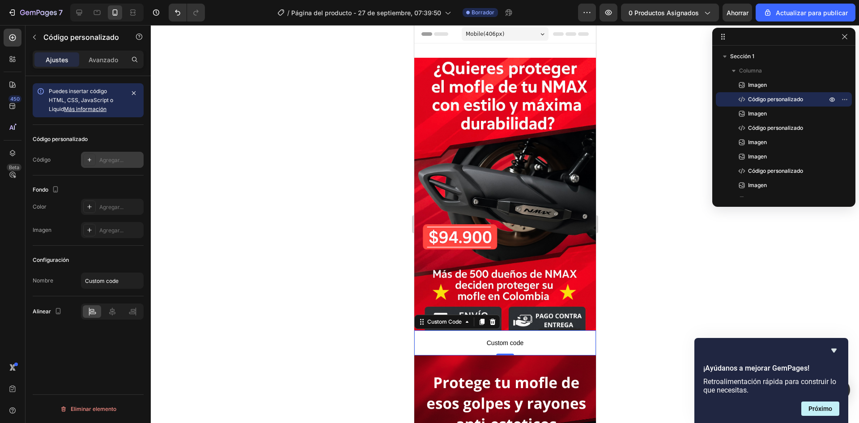
click at [103, 156] on div "Agregar..." at bounding box center [120, 160] width 42 height 8
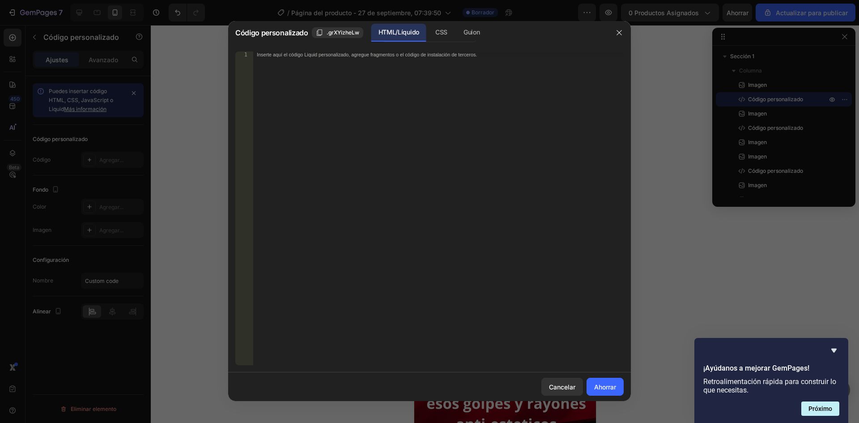
click at [291, 115] on div "Inserte aquí el código Liquid personalizado, agregue fragmentos o el código de …" at bounding box center [438, 214] width 371 height 326
paste textarea "<div id="_rsi-cod-form-embed-custom-hook"></div>"
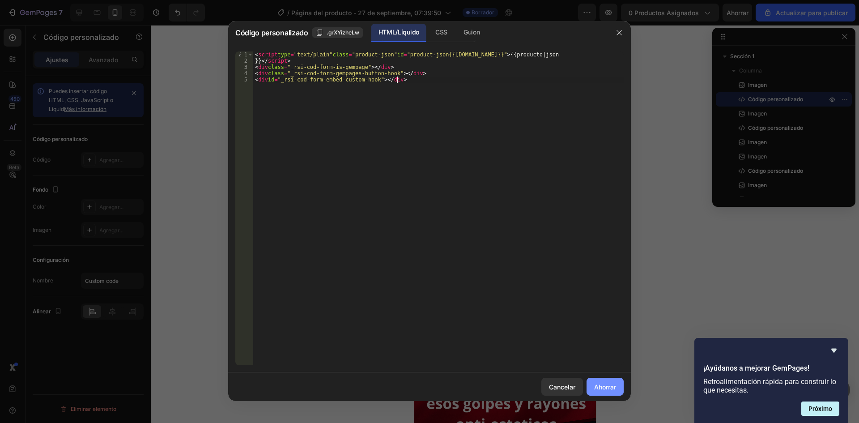
click at [598, 385] on font "Ahorrar" at bounding box center [605, 387] width 22 height 8
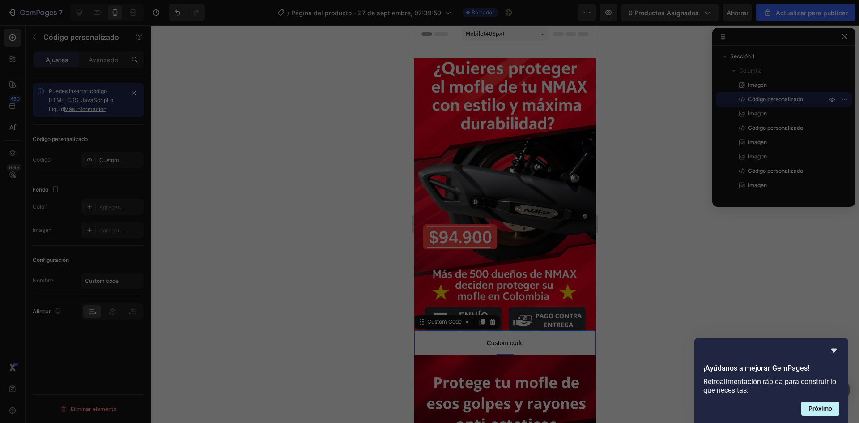
type textarea "<div class="_rsi-cod-form-gempages-button-hook"></div> <div id="_rsi-cod-form-e…"
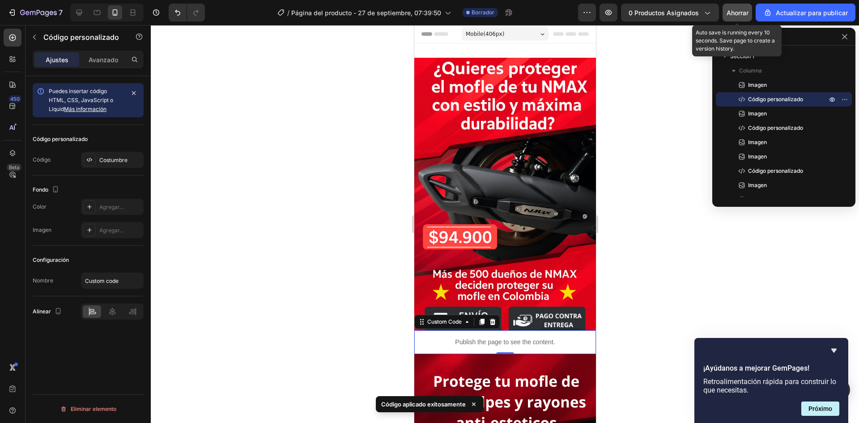
click at [740, 15] on font "Ahorrar" at bounding box center [738, 13] width 22 height 8
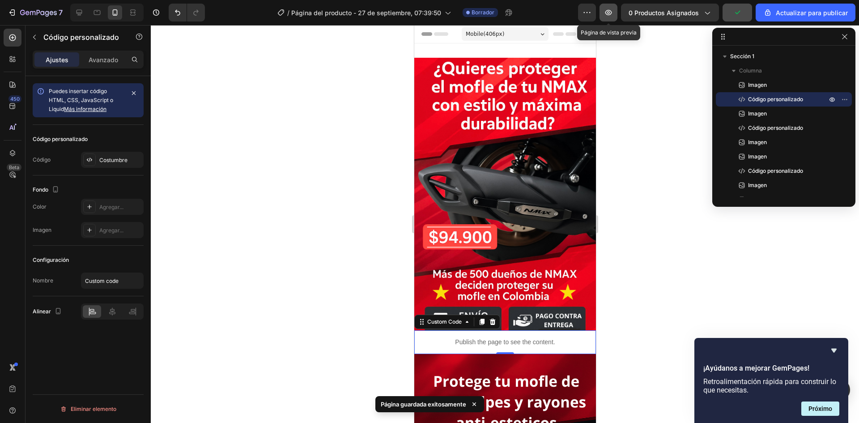
click at [612, 14] on icon "button" at bounding box center [609, 12] width 7 height 5
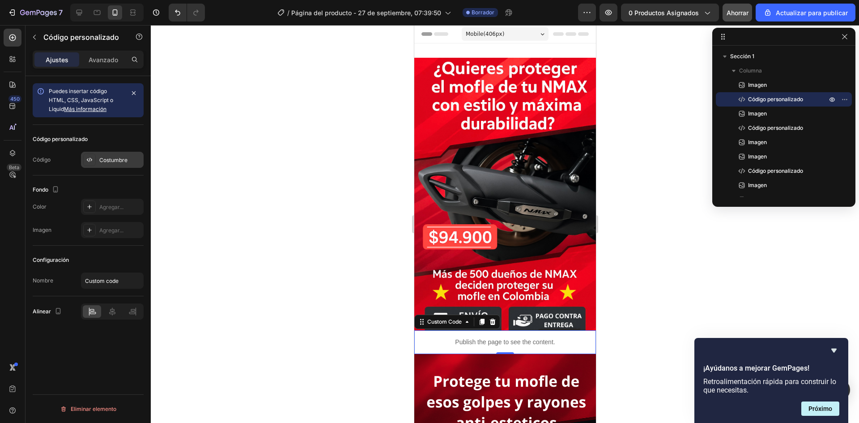
click at [116, 162] on font "Costumbre" at bounding box center [113, 160] width 28 height 7
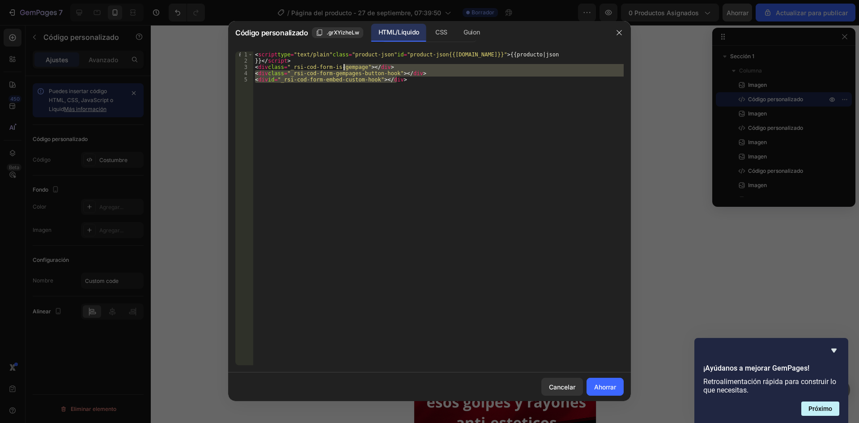
drag, startPoint x: 423, startPoint y: 83, endPoint x: 338, endPoint y: 70, distance: 86.5
click at [338, 70] on div "< script type = "text/plain" class = "product-json" id = "product-json{{[DOMAIN…" at bounding box center [438, 214] width 371 height 326
click at [410, 110] on div "< script type = "text/plain" class = "product-json" id = "product-json{{[DOMAIN…" at bounding box center [438, 208] width 371 height 314
drag, startPoint x: 420, startPoint y: 77, endPoint x: 351, endPoint y: 73, distance: 68.6
click at [351, 73] on div "< script type = "text/plain" class = "product-json" id = "product-json{{[DOMAIN…" at bounding box center [438, 214] width 371 height 326
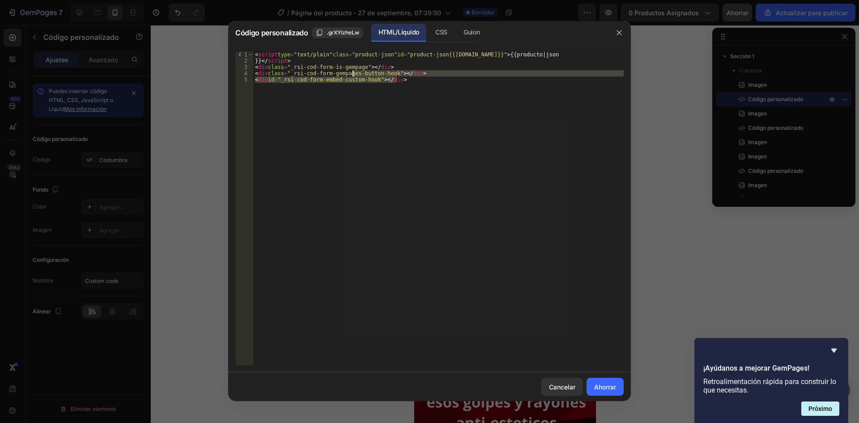
click at [407, 99] on div "< script type = "text/plain" class = "product-json" id = "product-json{{[DOMAIN…" at bounding box center [438, 208] width 371 height 314
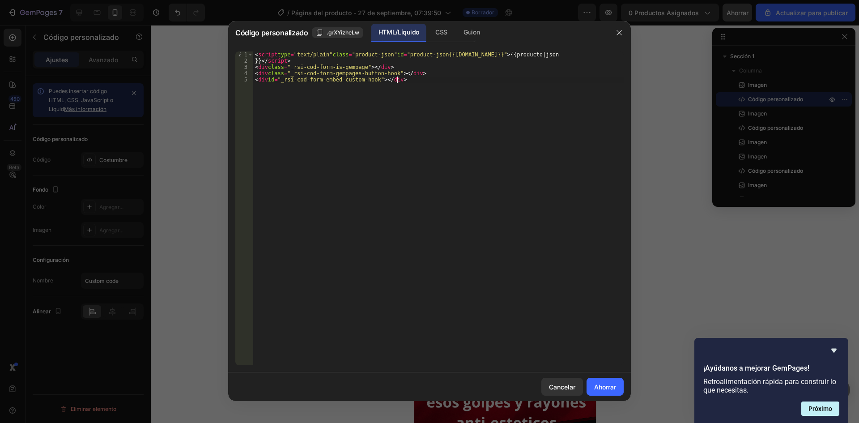
click at [415, 79] on div "< script type = "text/plain" class = "product-json" id = "product-json{{[DOMAIN…" at bounding box center [438, 214] width 371 height 326
click at [418, 81] on div "< script type = "text/plain" class = "product-json" id = "product-json{{[DOMAIN…" at bounding box center [438, 214] width 371 height 326
drag, startPoint x: 413, startPoint y: 99, endPoint x: 401, endPoint y: 97, distance: 11.9
click at [401, 97] on div "< script type = "text/plain" class = "product-json" id = "product-json{{[DOMAIN…" at bounding box center [438, 214] width 371 height 326
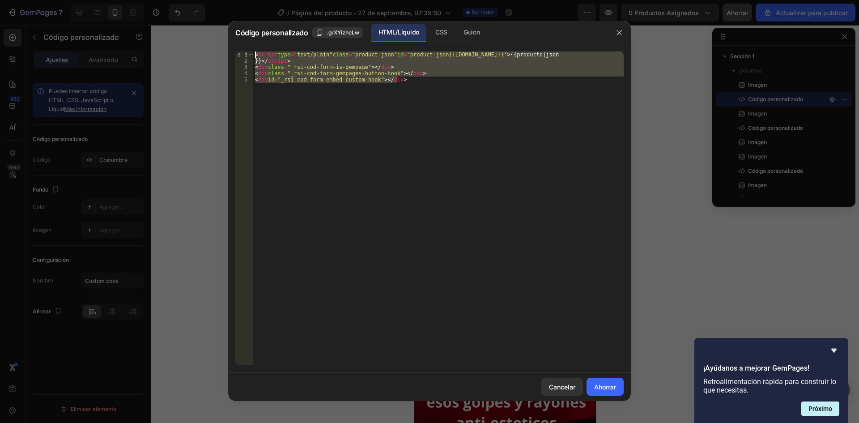
drag, startPoint x: 425, startPoint y: 81, endPoint x: 254, endPoint y: 47, distance: 174.5
click at [254, 47] on div "<div id="_rsi-cod-form-embed-custom-hook"></div> 1 2 3 4 5 < script type = "tex…" at bounding box center [429, 208] width 403 height 328
type textarea "<script type="text/plain" class="product-json" id="product-json{{[DOMAIN_NAME]}…"
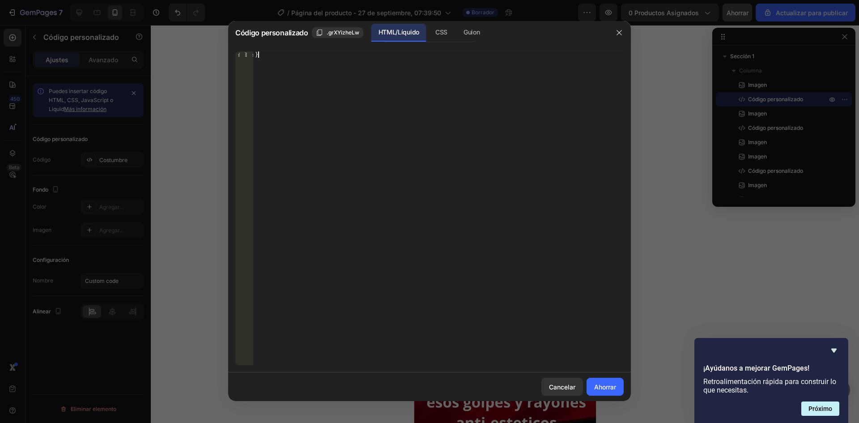
click at [273, 55] on div "}" at bounding box center [438, 214] width 371 height 326
click at [273, 55] on div "}}" at bounding box center [438, 214] width 371 height 326
type textarea "}"
click at [374, 56] on font "Inserte aquí el código Liquid personalizado, agregue fragmentos o el código de …" at bounding box center [367, 55] width 220 height 6
paste textarea "</style>"
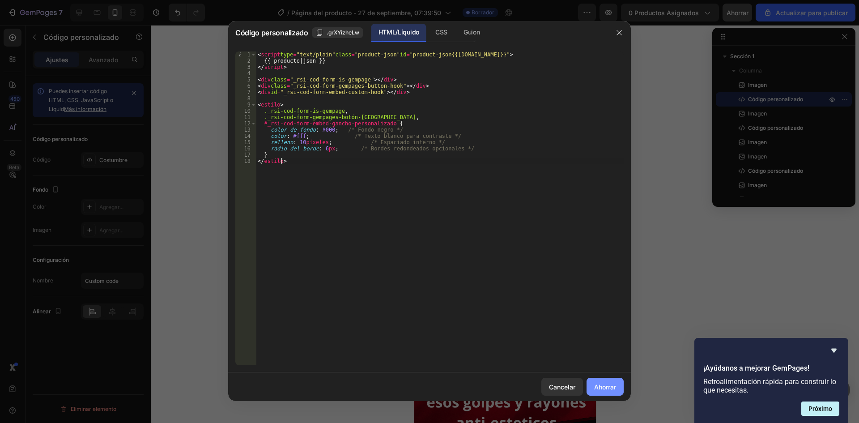
click at [606, 386] on font "Ahorrar" at bounding box center [605, 387] width 22 height 8
type textarea "} </style>"
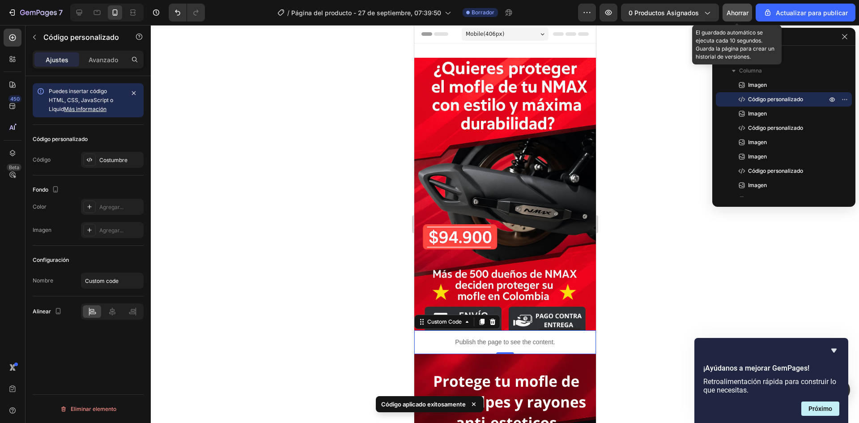
click at [739, 17] on button "Ahorrar" at bounding box center [738, 13] width 30 height 18
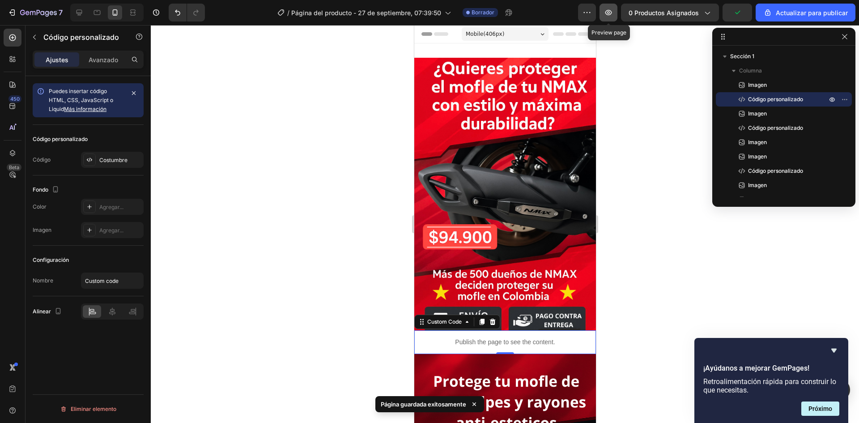
click at [609, 14] on icon "button" at bounding box center [608, 12] width 9 height 9
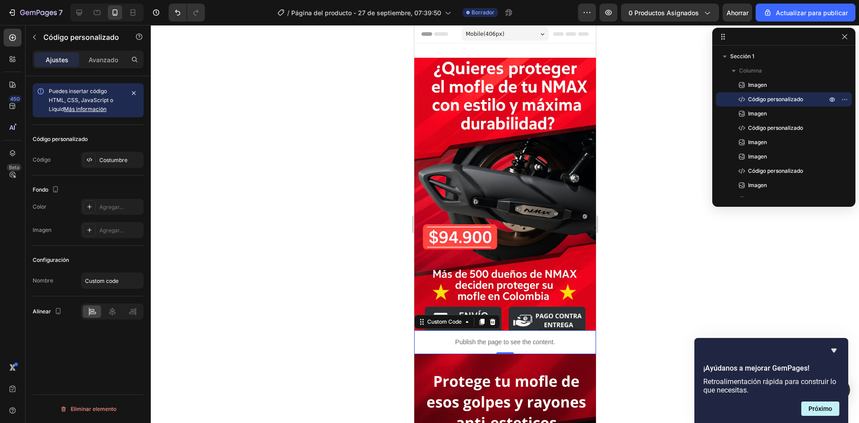
click at [494, 337] on p "Publish the page to see the content." at bounding box center [505, 341] width 182 height 9
click at [118, 163] on div "Costumbre" at bounding box center [120, 160] width 42 height 8
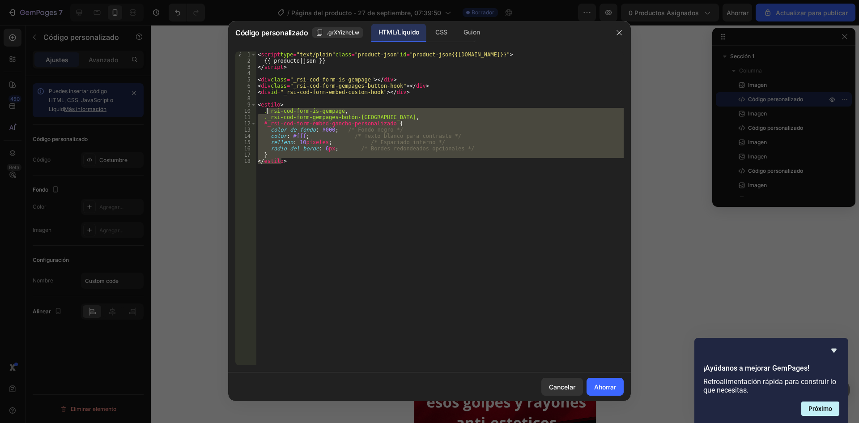
drag, startPoint x: 302, startPoint y: 170, endPoint x: 285, endPoint y: 137, distance: 37.2
click at [269, 109] on div "< script type = "text/plain" class = "product-json" id = "product-json{{[DOMAIN…" at bounding box center [440, 214] width 368 height 326
click at [312, 168] on div "< script type = "text/plain" class = "product-json" id = "product-json{{[DOMAIN…" at bounding box center [440, 208] width 368 height 314
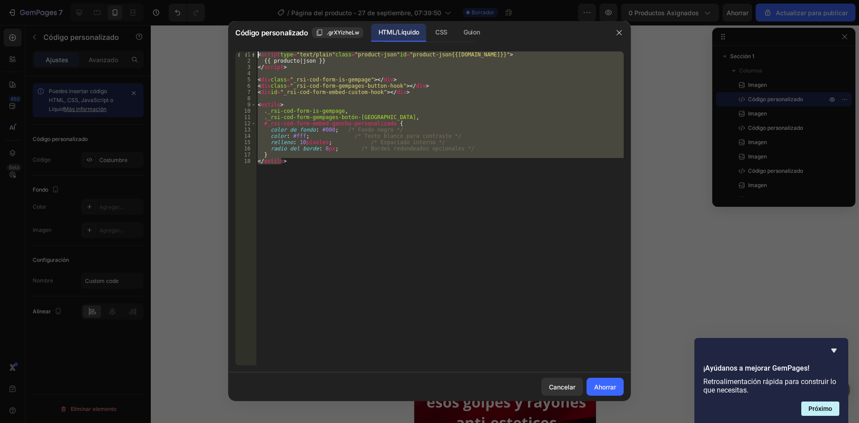
drag, startPoint x: 307, startPoint y: 164, endPoint x: 256, endPoint y: 51, distance: 123.6
click at [256, 51] on div "</style> 1 2 3 4 5 6 7 8 9 10 11 12 13 14 15 16 17 18 < script type = "text/pla…" at bounding box center [429, 208] width 389 height 314
type textarea "<script type="text/plain" class="product-json" id="product-json{{[DOMAIN_NAME]}…"
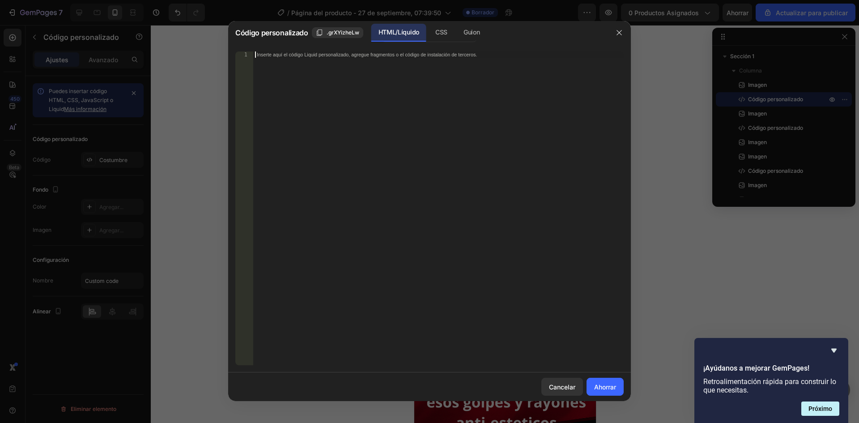
paste textarea "</style>"
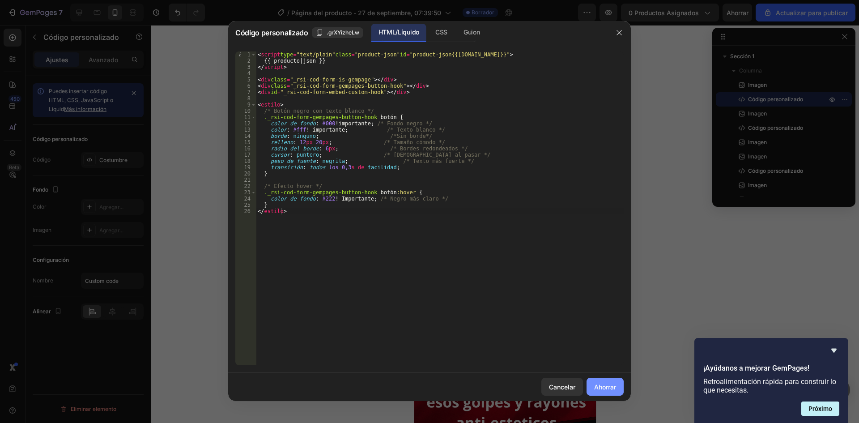
click at [619, 387] on button "Ahorrar" at bounding box center [605, 387] width 37 height 18
type textarea "} </style>"
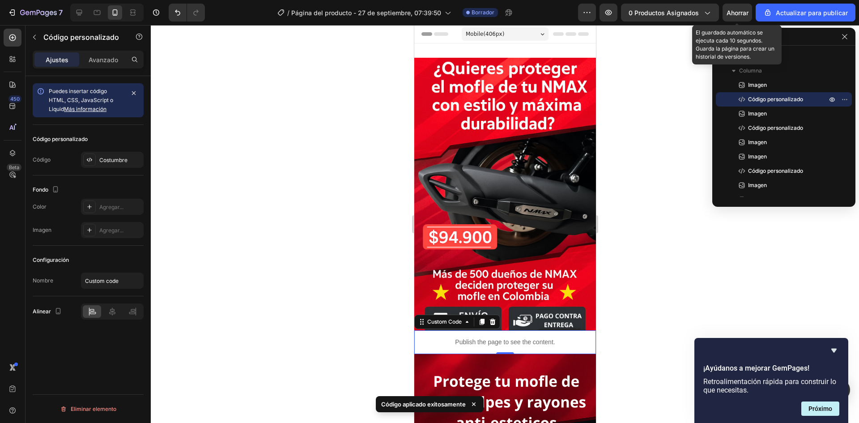
click at [742, 15] on font "Ahorrar" at bounding box center [738, 13] width 22 height 8
click at [610, 13] on icon "button" at bounding box center [608, 12] width 3 height 3
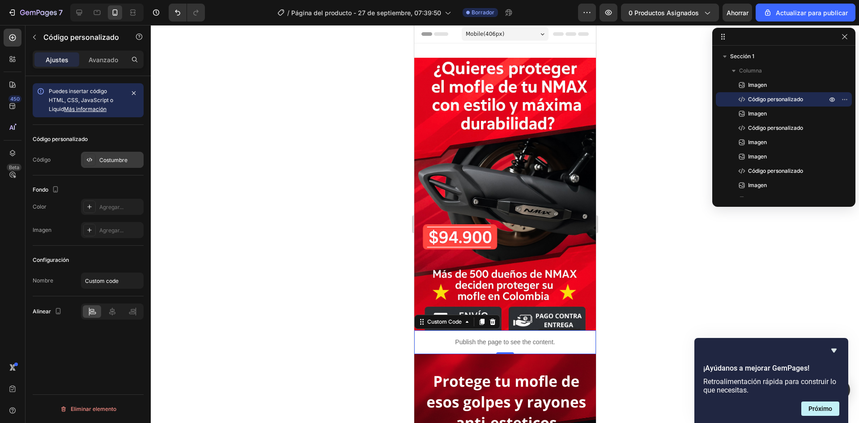
click at [118, 161] on font "Costumbre" at bounding box center [113, 160] width 28 height 7
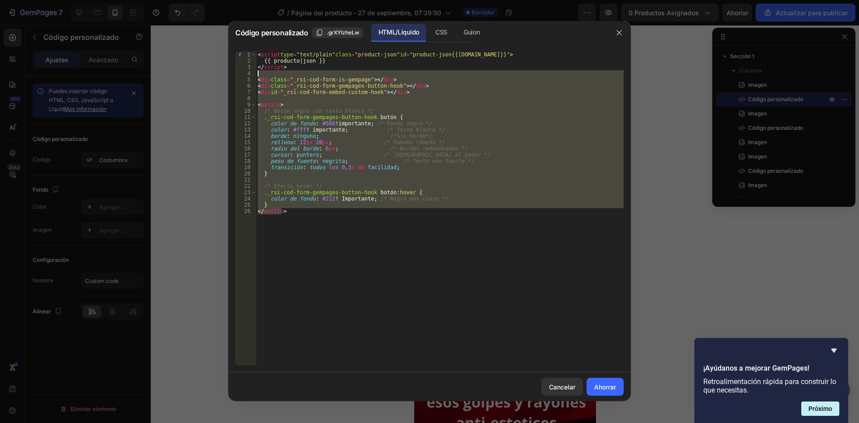
drag, startPoint x: 312, startPoint y: 239, endPoint x: 263, endPoint y: 64, distance: 181.9
click at [263, 64] on div "< script type = "text/plain" class = "product-json" id = "product-json{{[DOMAIN…" at bounding box center [440, 214] width 368 height 326
type textarea "{{ product | json }} </script>"
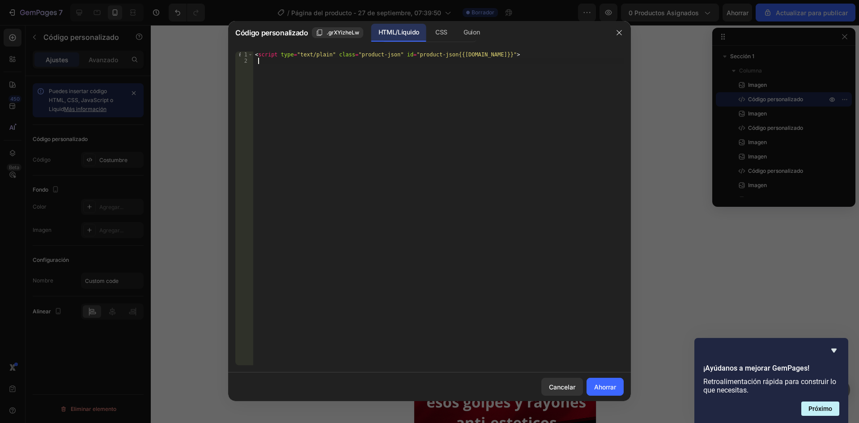
type textarea "<script type="text/plain" class="product-json" id="product-json{{[DOMAIN_NAME]}…"
drag, startPoint x: 548, startPoint y: 58, endPoint x: 290, endPoint y: 61, distance: 257.8
click at [291, 61] on div "< script type = "text/plain" class = "product-json" id = "product-json{{[DOMAIN…" at bounding box center [438, 214] width 371 height 326
drag, startPoint x: 514, startPoint y: 53, endPoint x: 235, endPoint y: 51, distance: 279.7
click at [235, 51] on div "<script type="text/plain" class="product-json" id="product-json{{[DOMAIN_NAME]}…" at bounding box center [429, 208] width 403 height 328
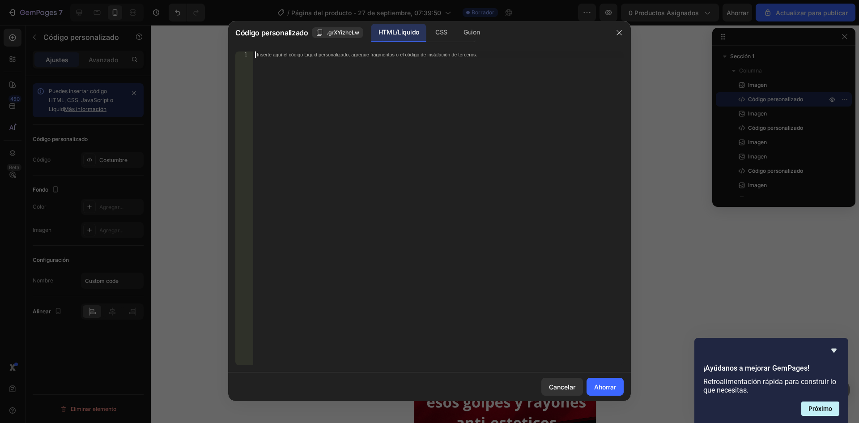
paste textarea "<div id="_rsi-cod-form-embed-custom-hook"></div>"
type textarea "<div id="_rsi-cod-form-embed-custom-hook"></div>"
click at [341, 128] on div "< script type = "text/plain" class = "product-json" id = "product-json{{[DOMAIN…" at bounding box center [438, 214] width 371 height 326
click at [433, 83] on div "< script type = "text/plain" class = "product-json" id = "product-json{{[DOMAIN…" at bounding box center [438, 214] width 371 height 326
click at [433, 81] on div "< script type = "text/plain" class = "product-json" id = "product-json{{[DOMAIN…" at bounding box center [438, 214] width 371 height 326
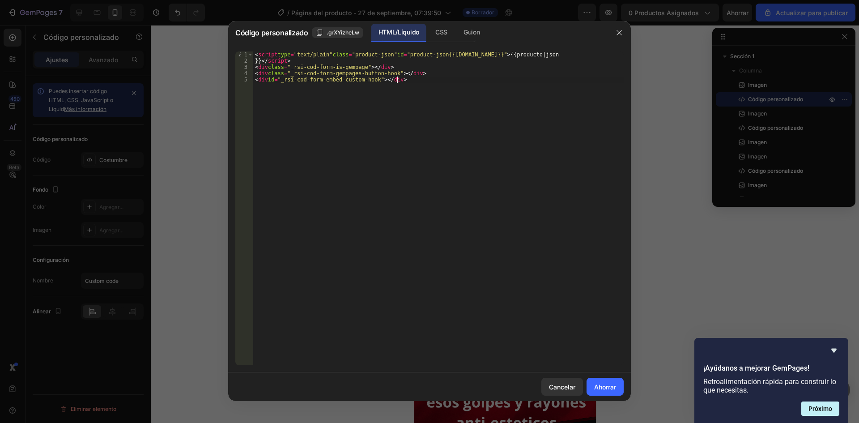
click at [425, 78] on div "< script type = "text/plain" class = "product-json" id = "product-json{{[DOMAIN…" at bounding box center [438, 214] width 371 height 326
click at [423, 78] on div "< script type = "text/plain" class = "product-json" id = "product-json{{[DOMAIN…" at bounding box center [438, 214] width 371 height 326
click at [425, 91] on div "< script type = "text/plain" class = "product-json" id = "product-json{{[DOMAIN…" at bounding box center [438, 214] width 371 height 326
click at [414, 111] on div "< script type = "text/plain" class = "product-json" id = "product-json{{[DOMAIN…" at bounding box center [438, 214] width 371 height 326
click at [391, 87] on div "< script type = "text/plain" class = "product-json" id = "product-json{{[DOMAIN…" at bounding box center [438, 214] width 371 height 326
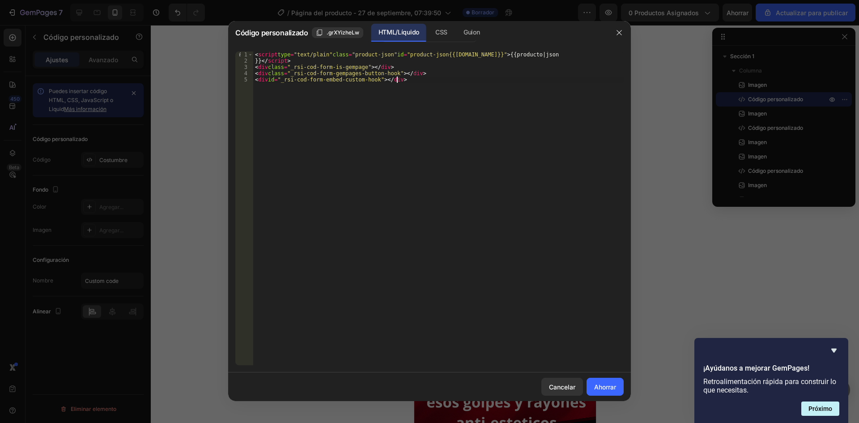
click at [418, 77] on div "< script type = "text/plain" class = "product-json" id = "product-json{{[DOMAIN…" at bounding box center [438, 214] width 371 height 326
click at [303, 158] on div "< script type = "text/plain" class = "product-json" id = "product-json{{[DOMAIN…" at bounding box center [438, 214] width 371 height 326
paste textarea "</style>"
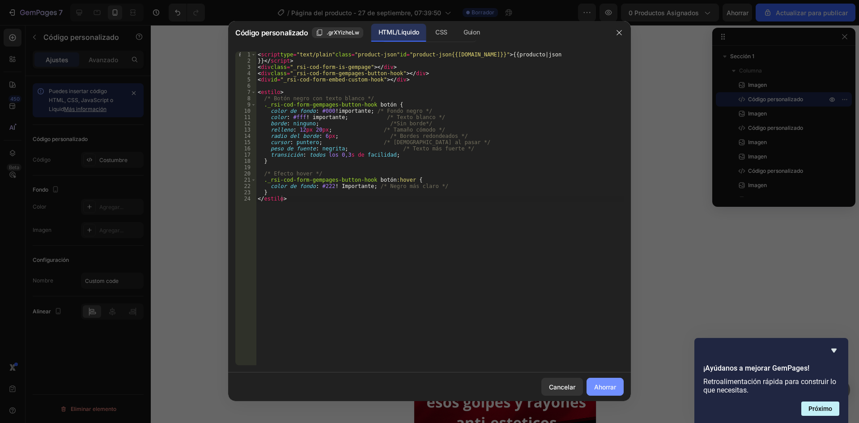
click at [607, 389] on font "Ahorrar" at bounding box center [605, 387] width 22 height 8
type textarea "} </style>"
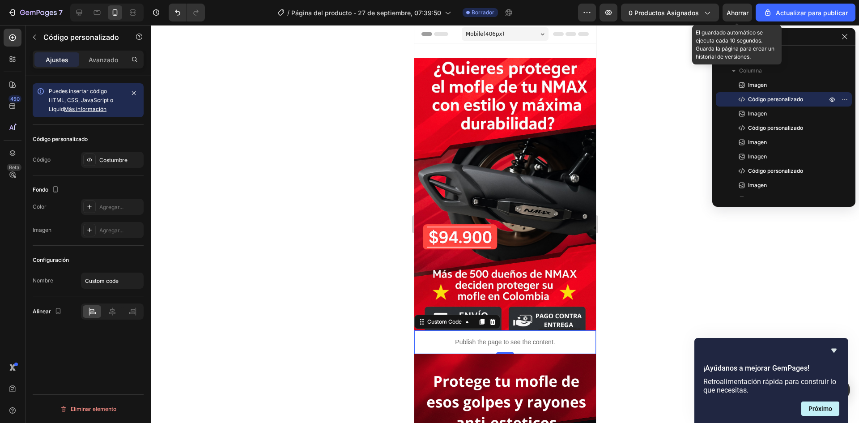
click at [738, 15] on font "Ahorrar" at bounding box center [738, 13] width 22 height 8
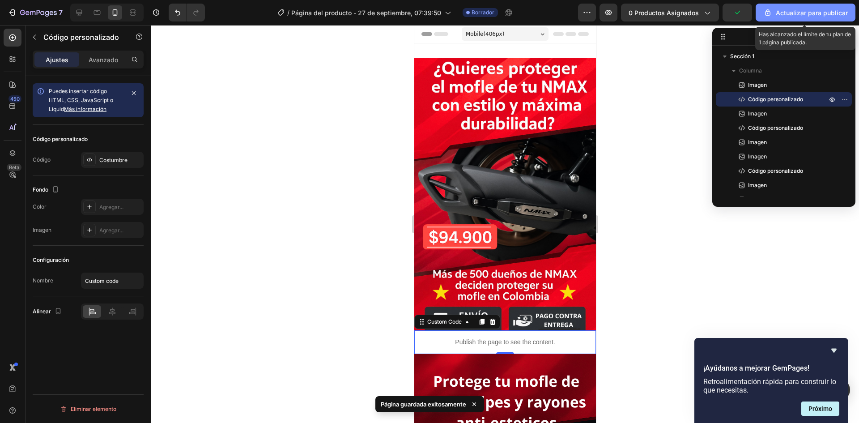
click at [789, 16] on font "Actualizar para publicar" at bounding box center [812, 13] width 72 height 8
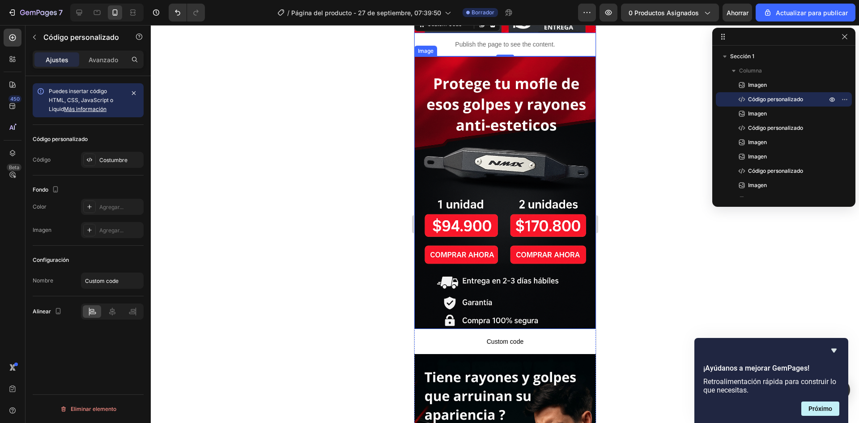
scroll to position [313, 0]
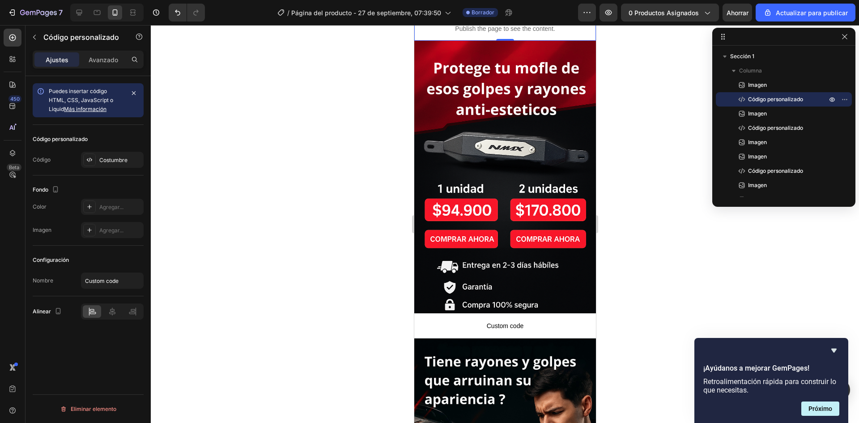
click at [660, 204] on div at bounding box center [505, 224] width 709 height 398
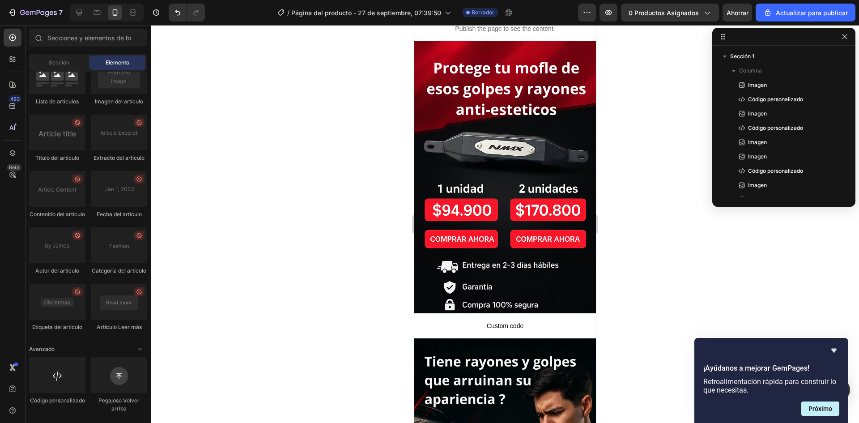
click at [371, 214] on div at bounding box center [505, 224] width 709 height 398
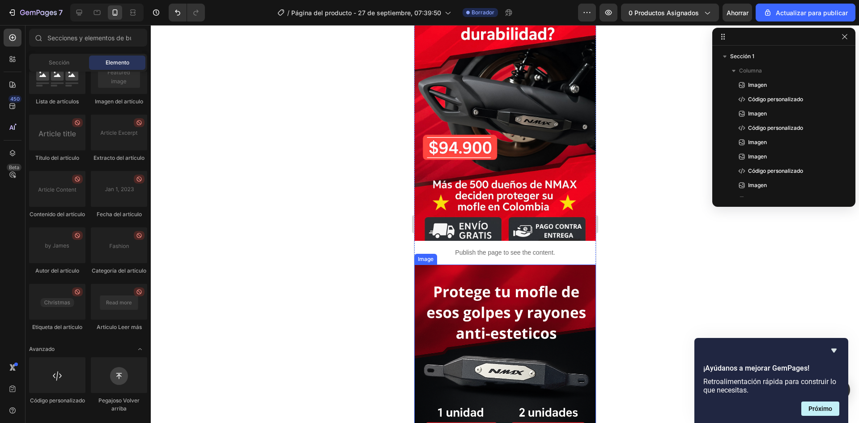
scroll to position [0, 0]
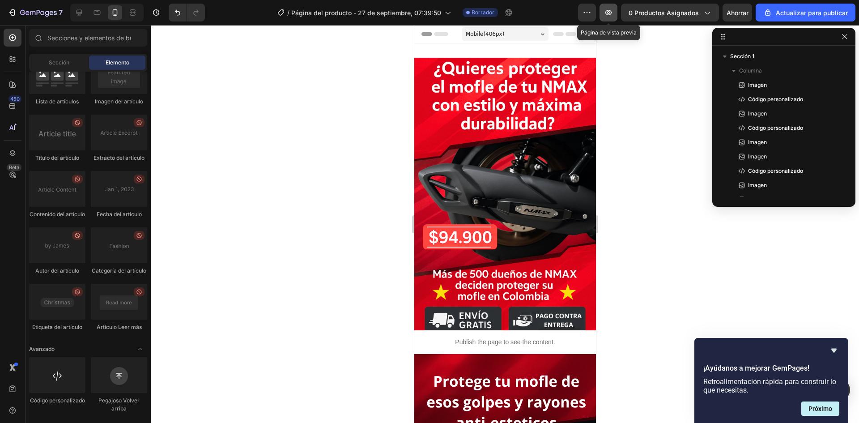
click at [613, 15] on icon "button" at bounding box center [608, 12] width 9 height 9
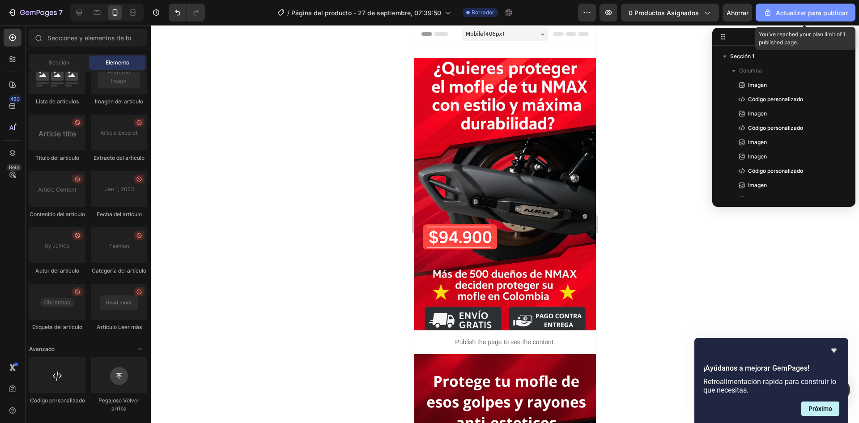
click at [824, 14] on font "Actualizar para publicar" at bounding box center [812, 13] width 72 height 8
